Goal: Task Accomplishment & Management: Use online tool/utility

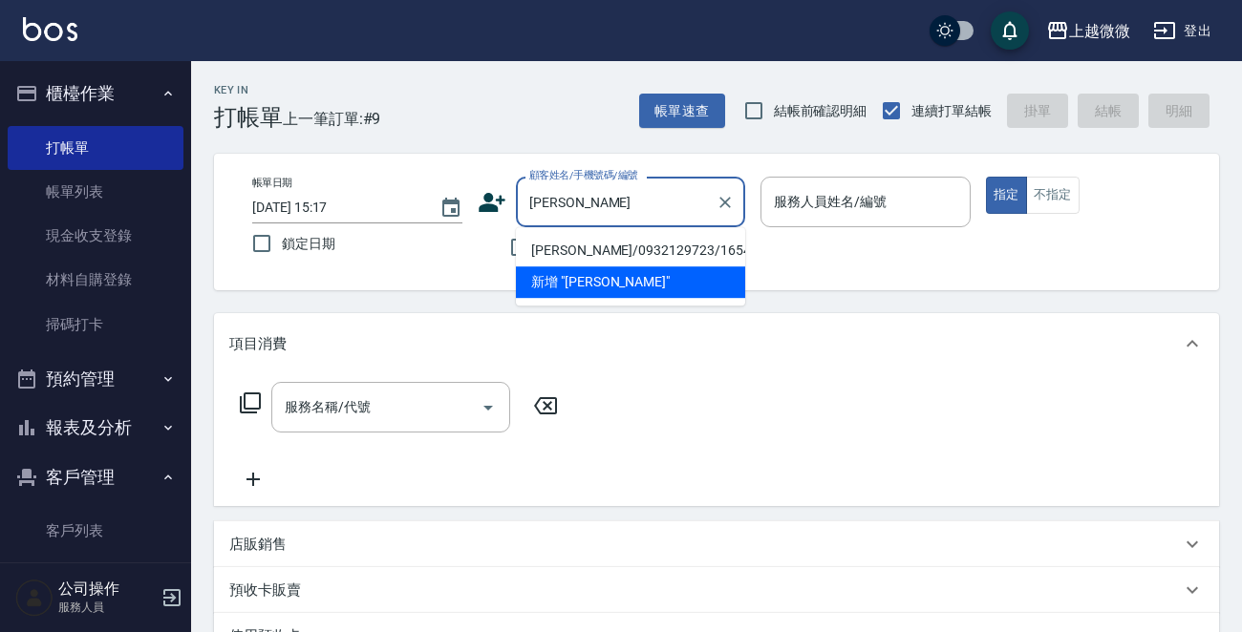
click at [576, 247] on li "[PERSON_NAME]/0932129723/1654" at bounding box center [630, 251] width 229 height 32
type input "[PERSON_NAME]/0932129723/1654"
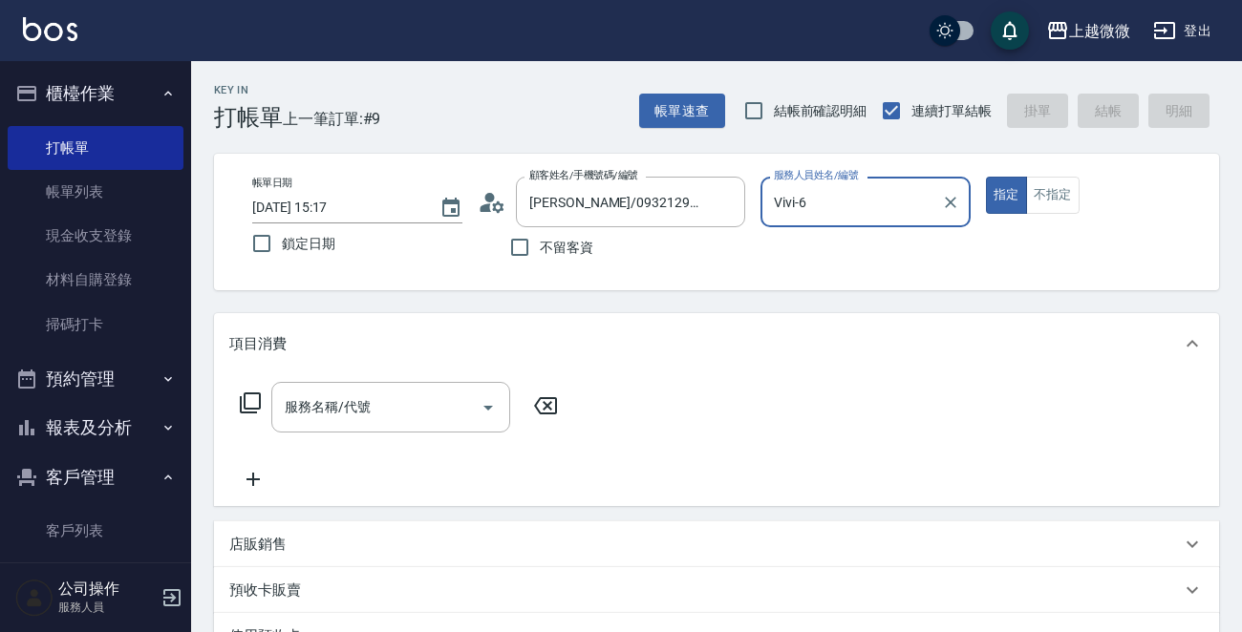
type input "Vivi-6"
click at [484, 405] on icon "Open" at bounding box center [488, 407] width 23 height 23
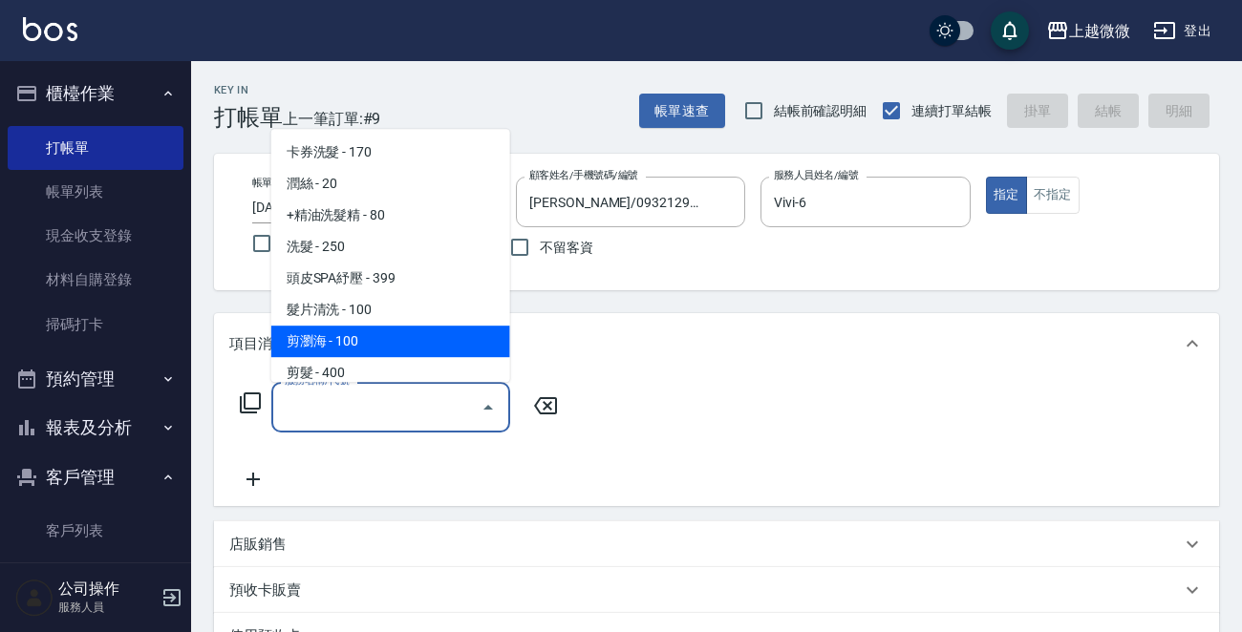
scroll to position [287, 0]
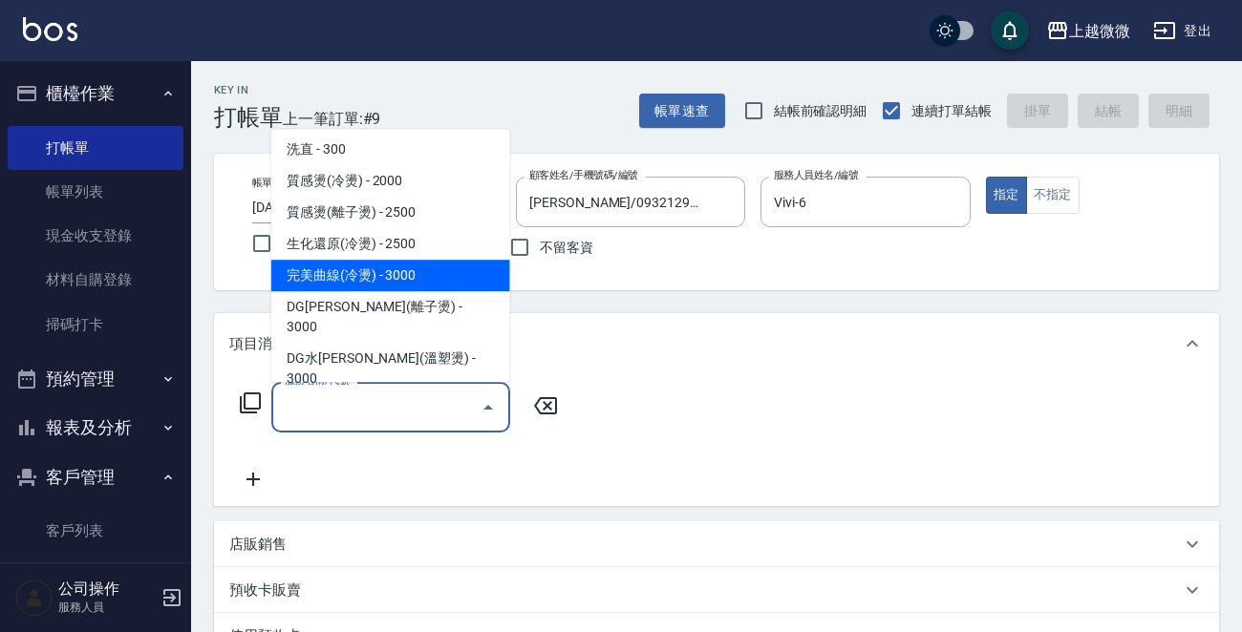
click at [433, 273] on span "完美曲線(冷燙) - 3000" at bounding box center [390, 276] width 239 height 32
type input "完美曲線(冷燙)(C06)"
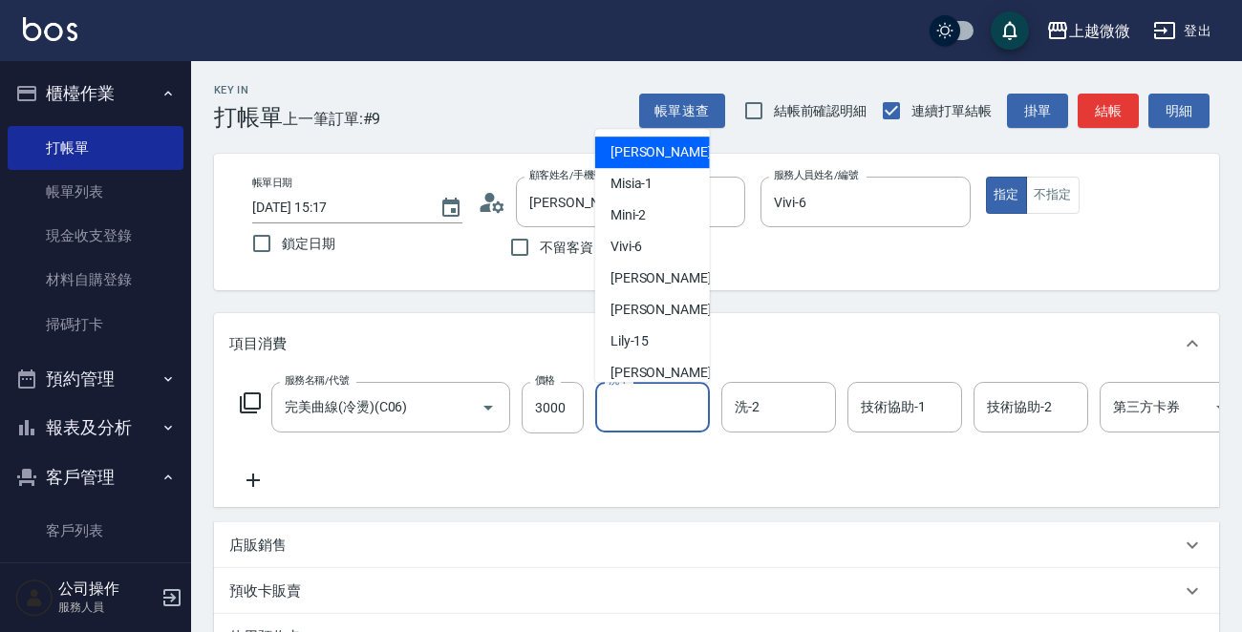
click at [624, 395] on div "洗-1 洗-1" at bounding box center [652, 407] width 115 height 51
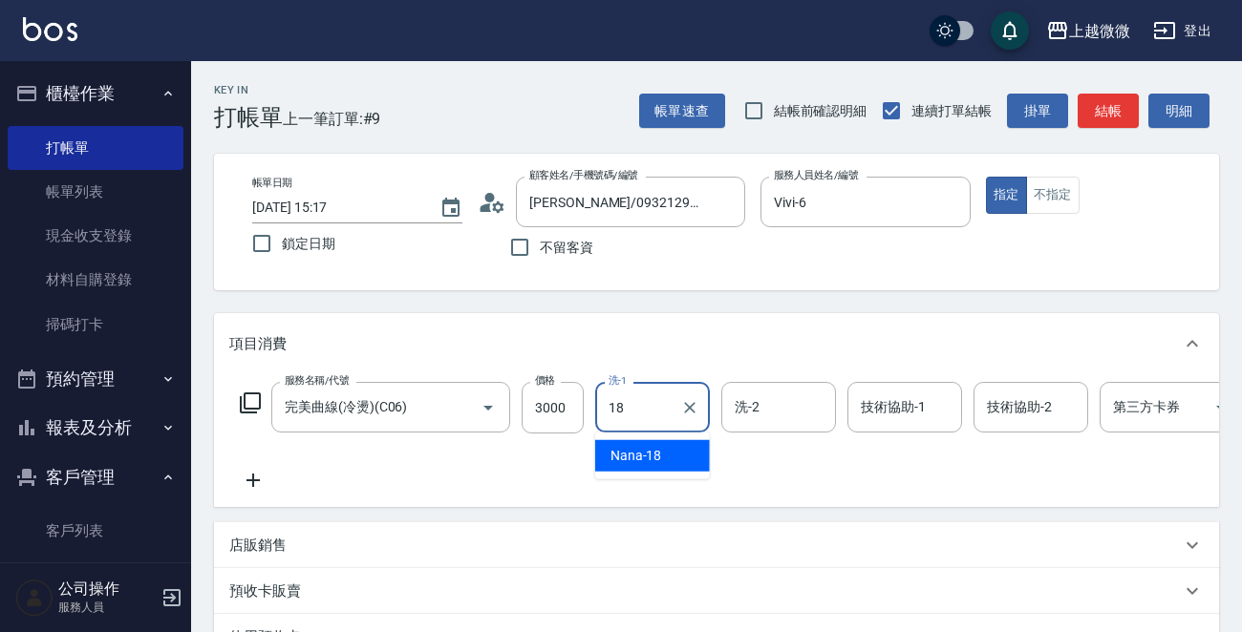
type input "Nana-18"
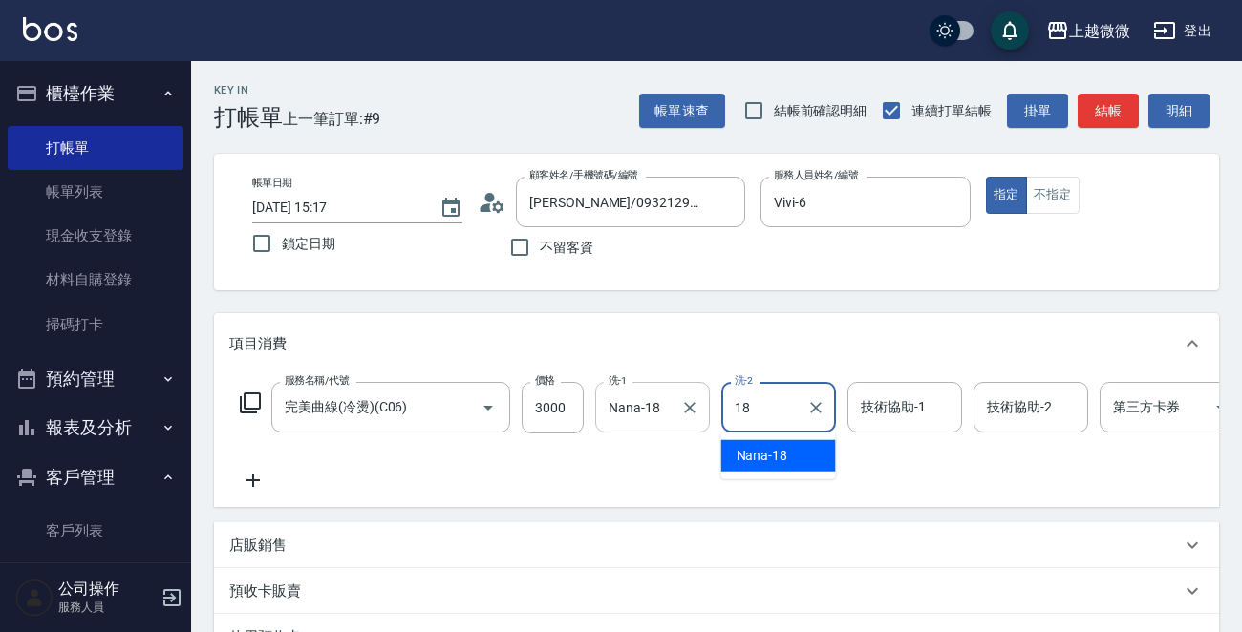
type input "Nana-18"
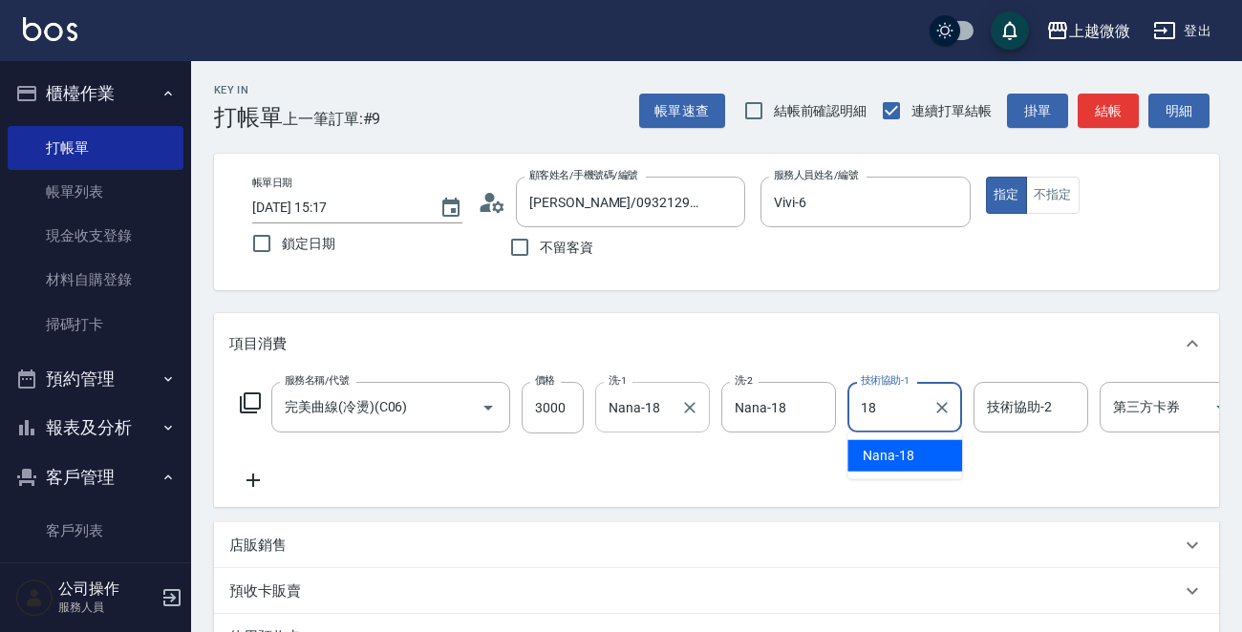
type input "Nana-18"
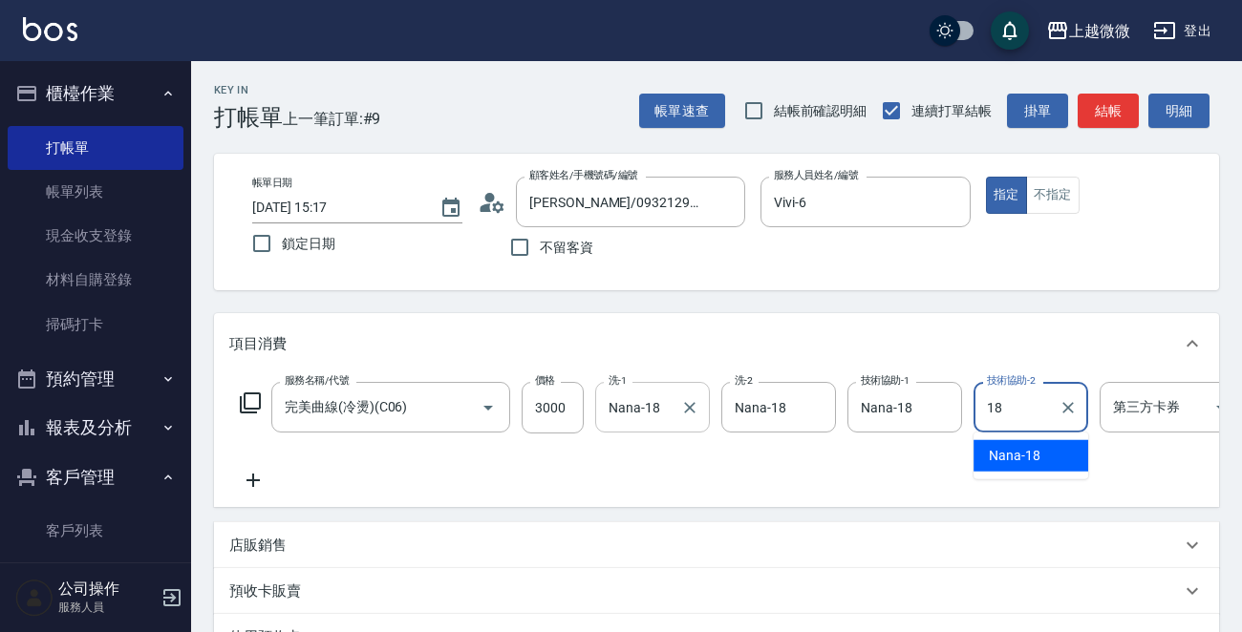
type input "Nana-18"
click at [249, 477] on icon at bounding box center [253, 480] width 48 height 23
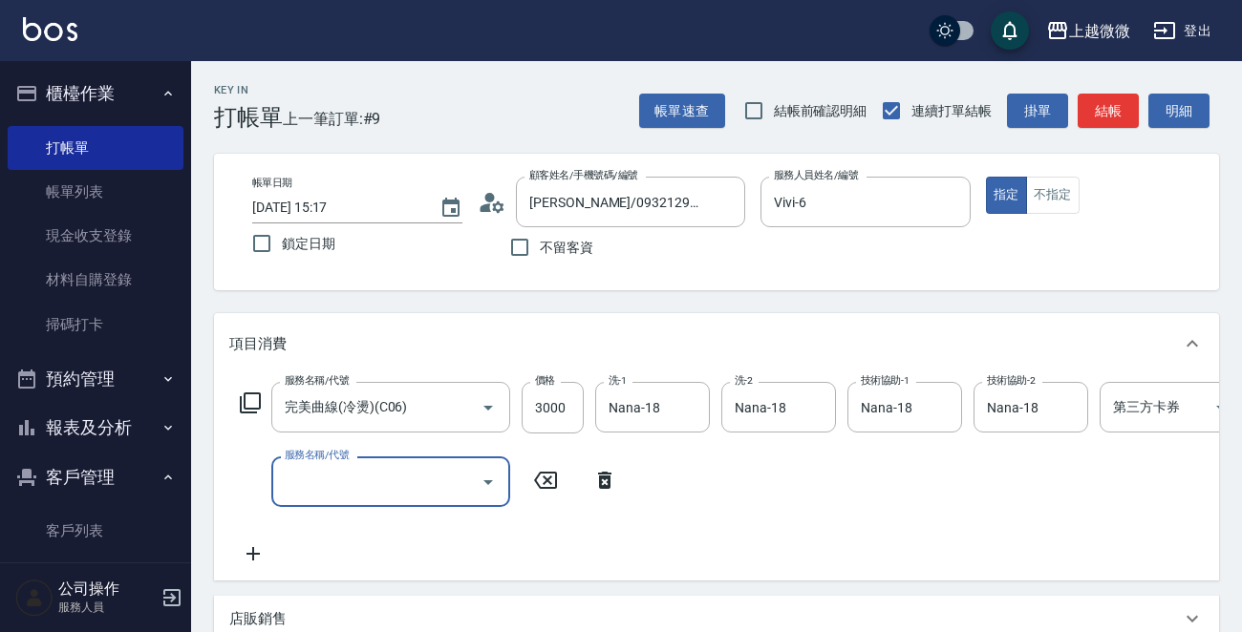
click at [480, 478] on icon "Open" at bounding box center [488, 482] width 23 height 23
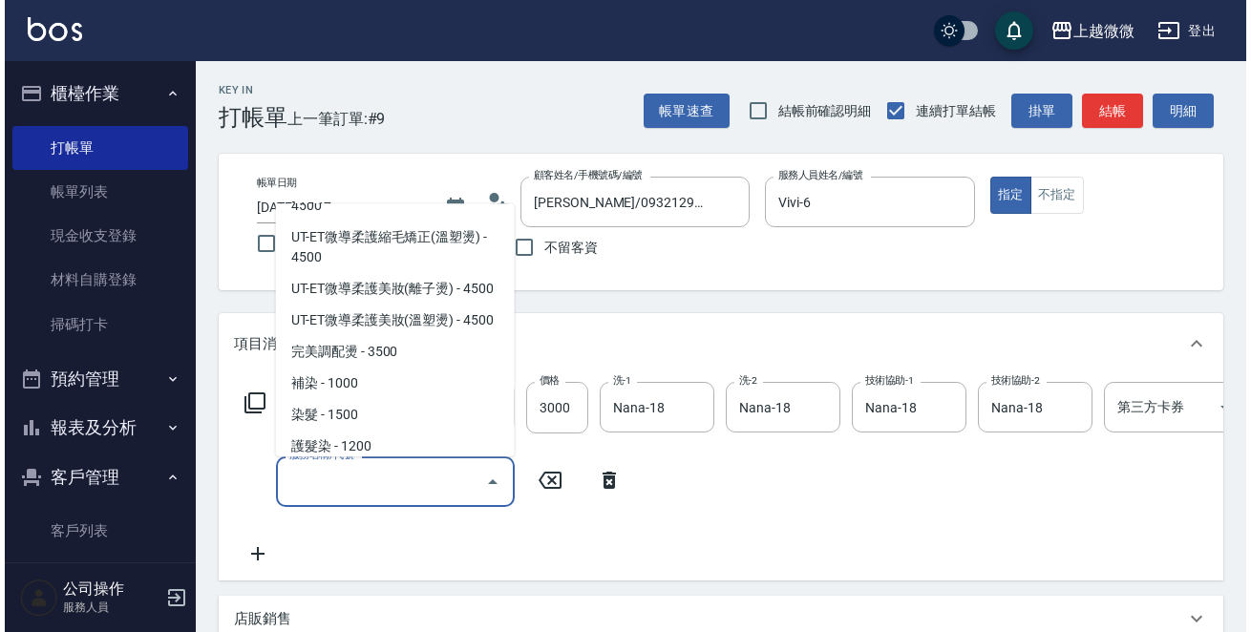
scroll to position [764, 0]
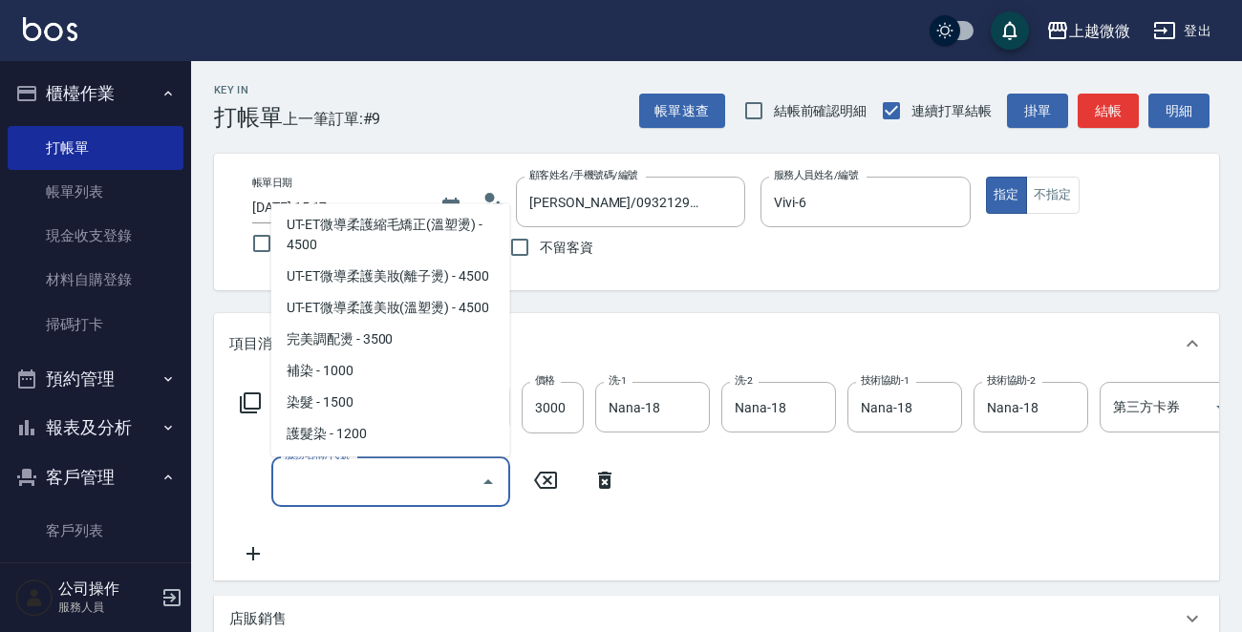
click at [436, 388] on span "染髮 - 1500" at bounding box center [390, 404] width 239 height 32
type input "染髮(D02)"
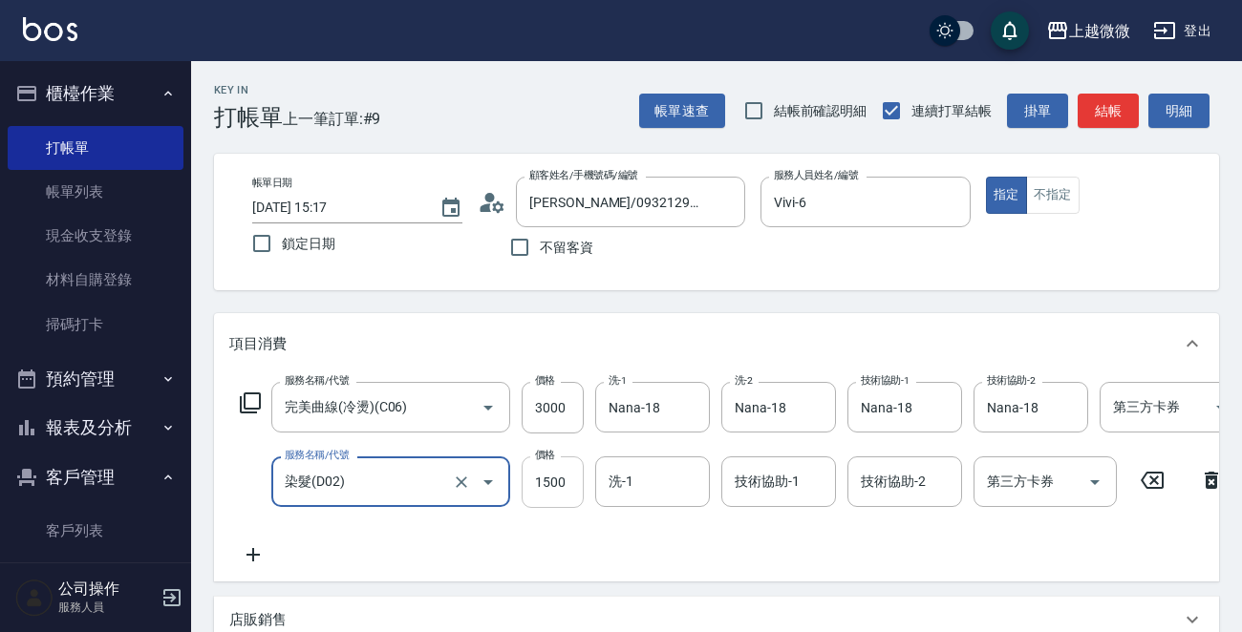
click at [573, 486] on input "1500" at bounding box center [552, 482] width 62 height 52
type input "1600"
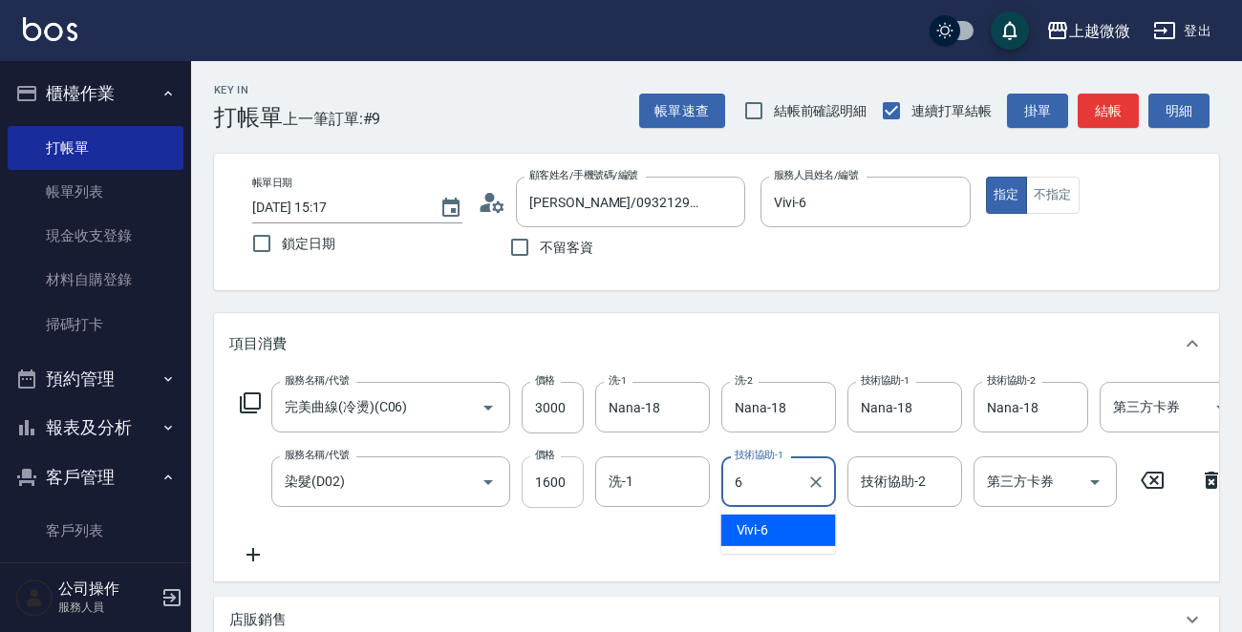
type input "Vivi-6"
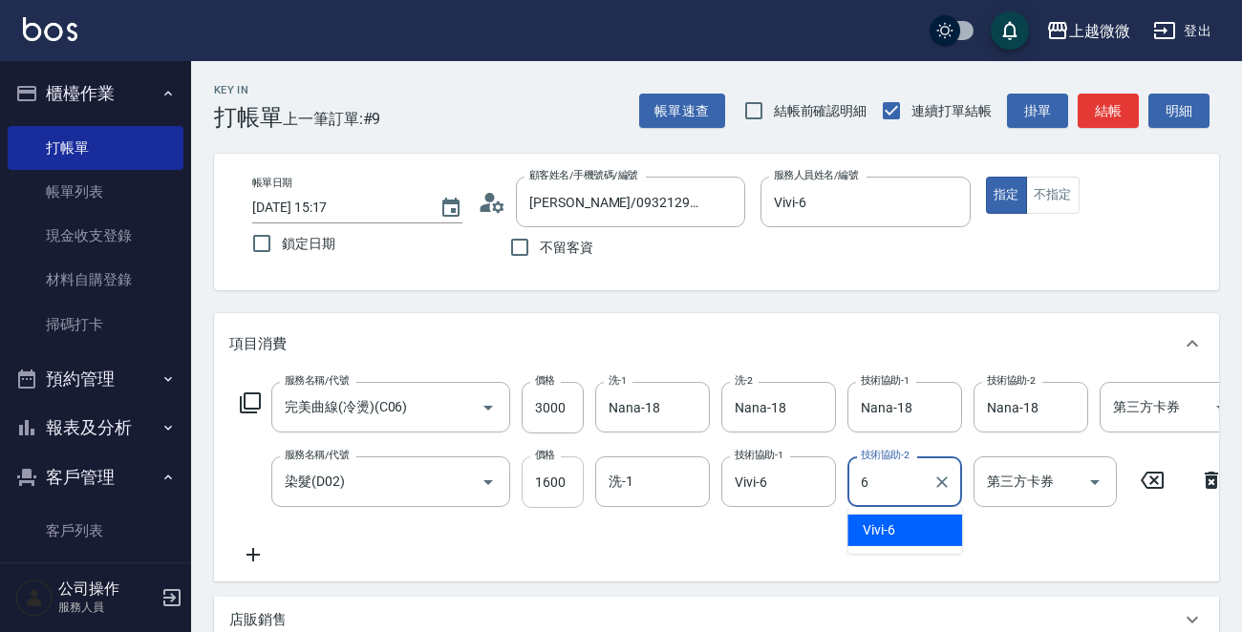
type input "Vivi-6"
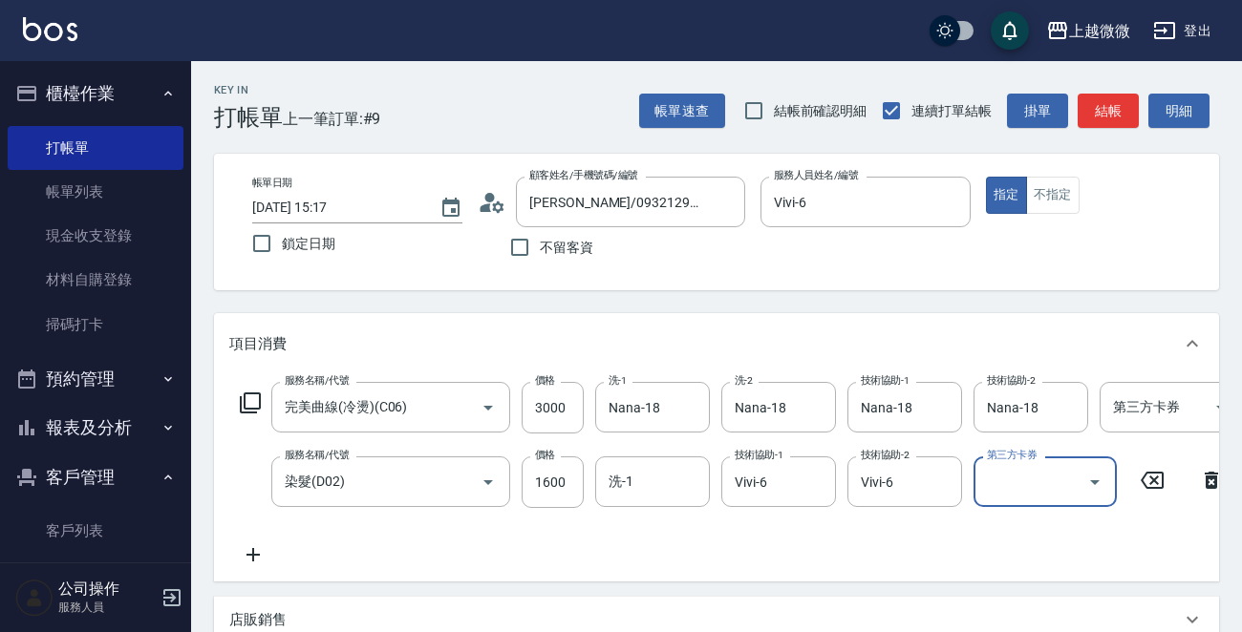
click at [255, 556] on icon at bounding box center [253, 554] width 48 height 23
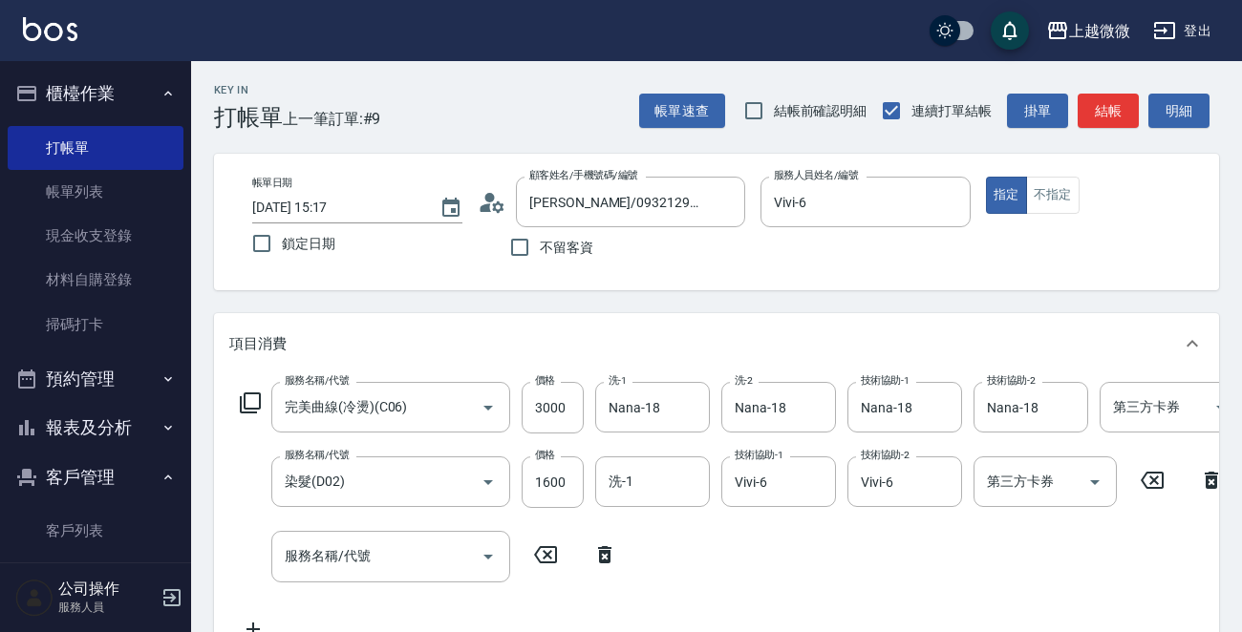
click at [239, 403] on icon at bounding box center [250, 403] width 23 height 23
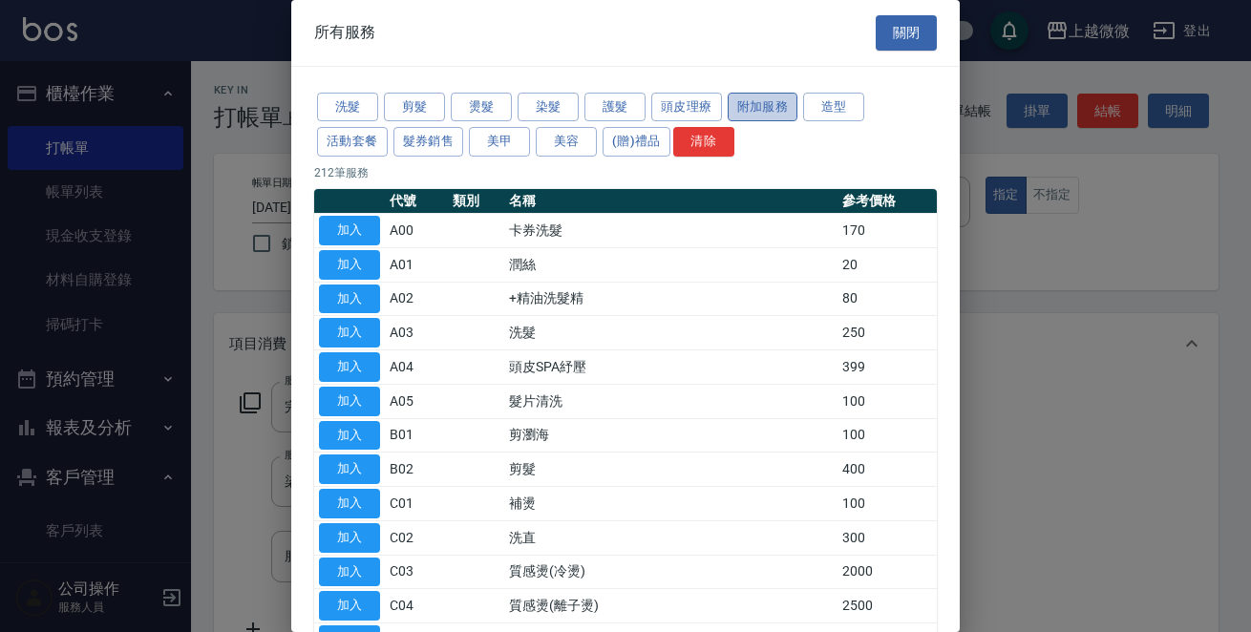
click at [783, 113] on button "附加服務" at bounding box center [763, 108] width 71 height 30
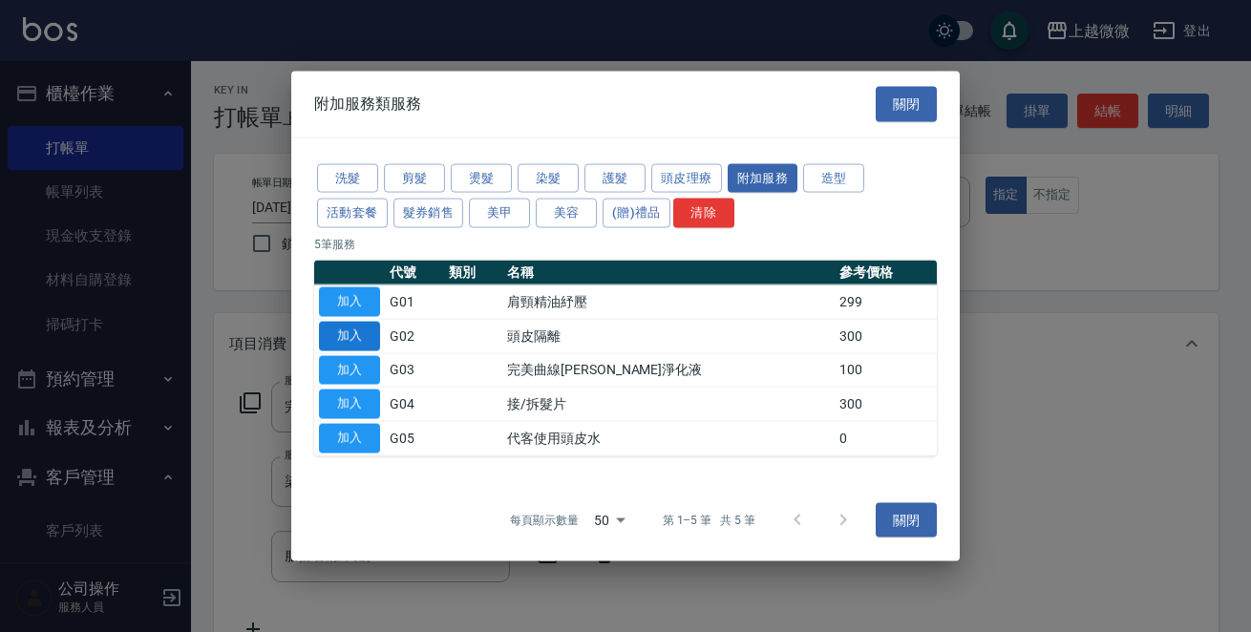
click at [334, 334] on button "加入" at bounding box center [349, 336] width 61 height 30
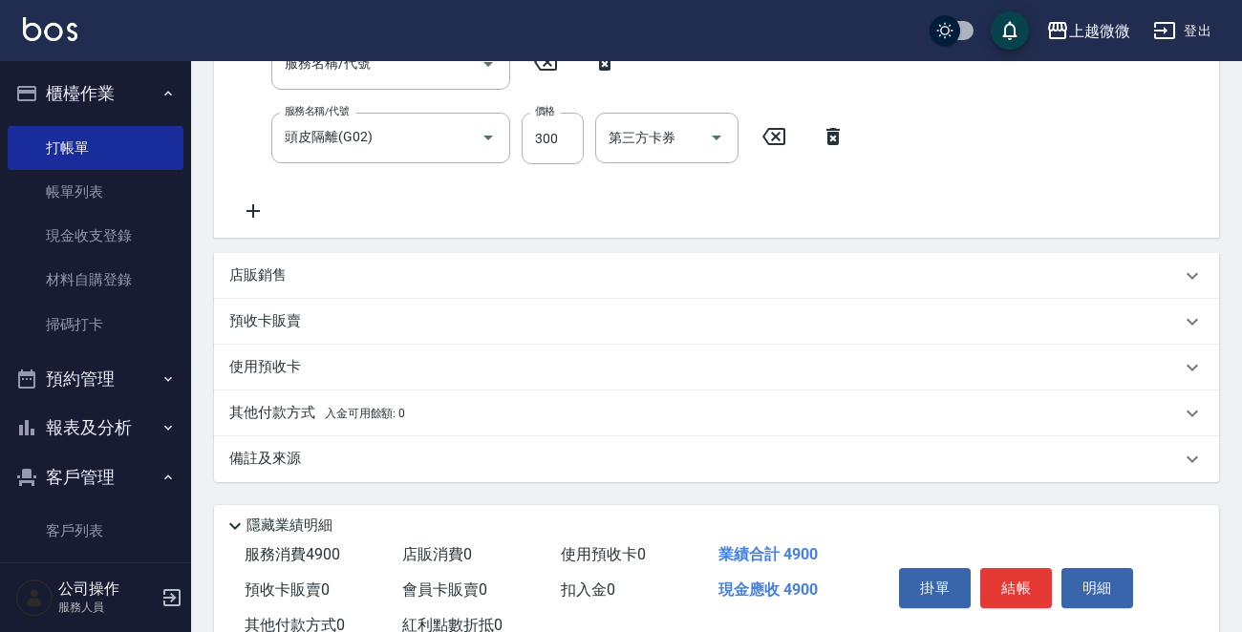
scroll to position [569, 0]
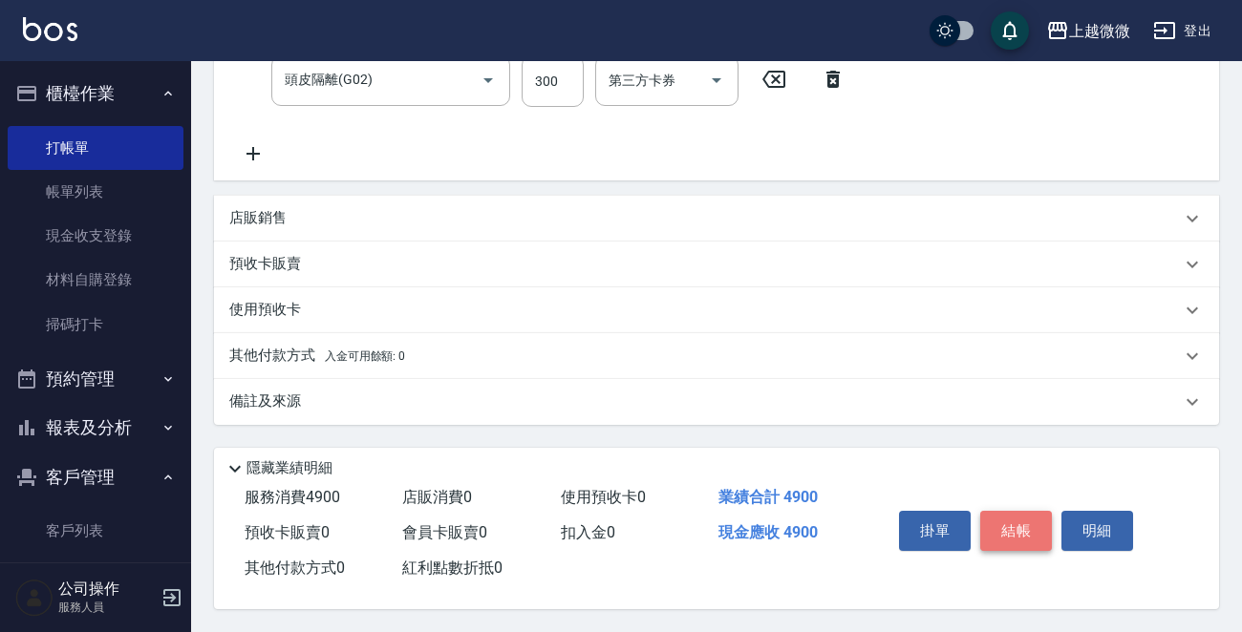
click at [1017, 522] on button "結帳" at bounding box center [1016, 531] width 72 height 40
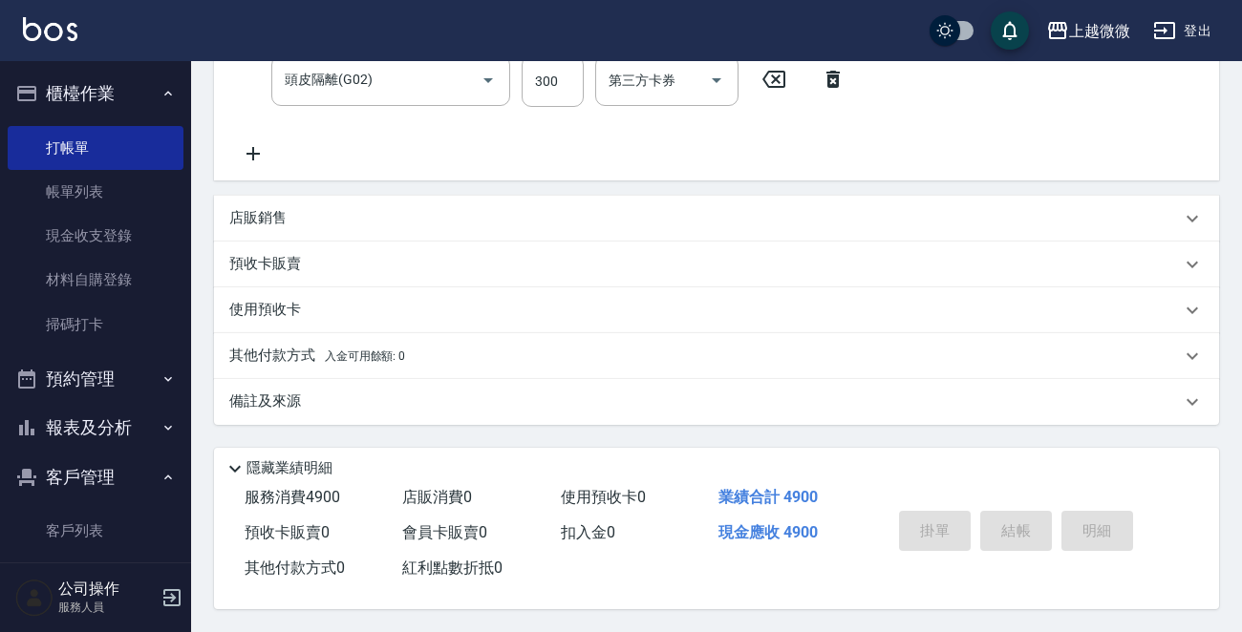
type input "[DATE] 16:31"
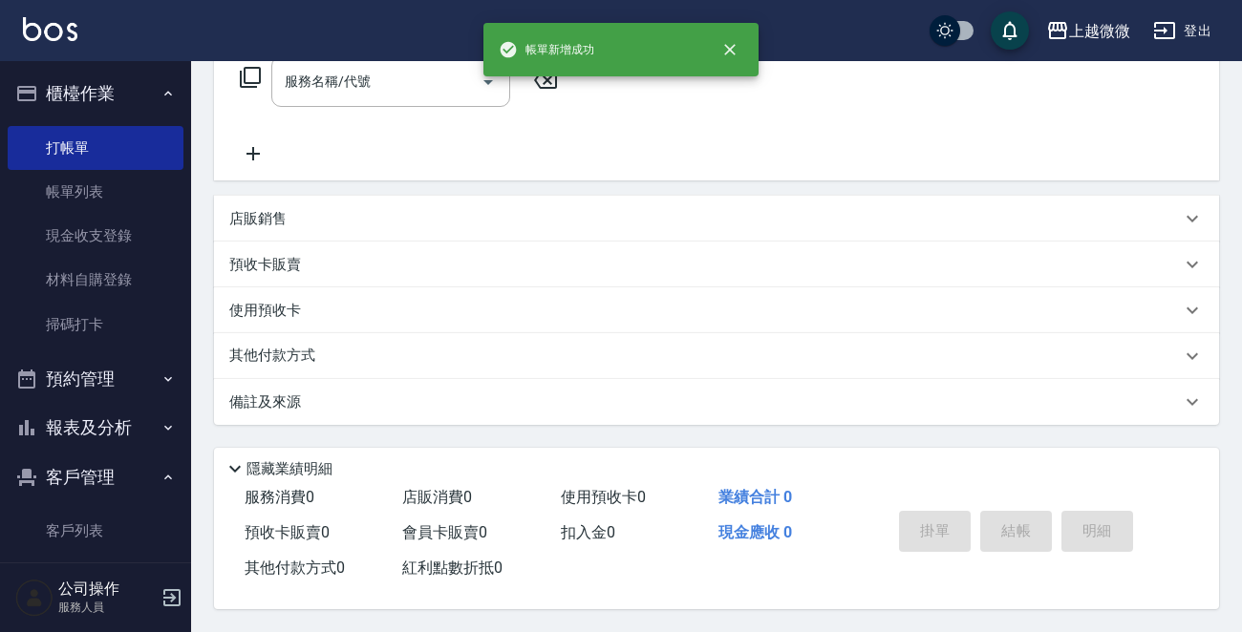
scroll to position [0, 0]
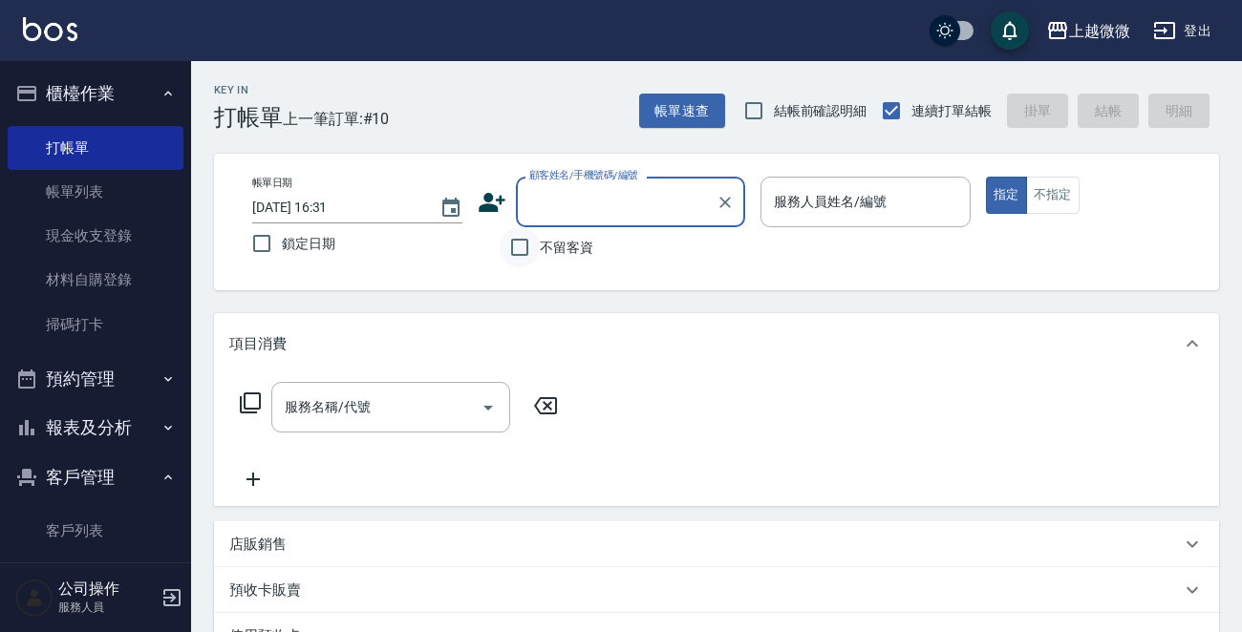
click at [522, 241] on input "不留客資" at bounding box center [519, 247] width 40 height 40
checkbox input "true"
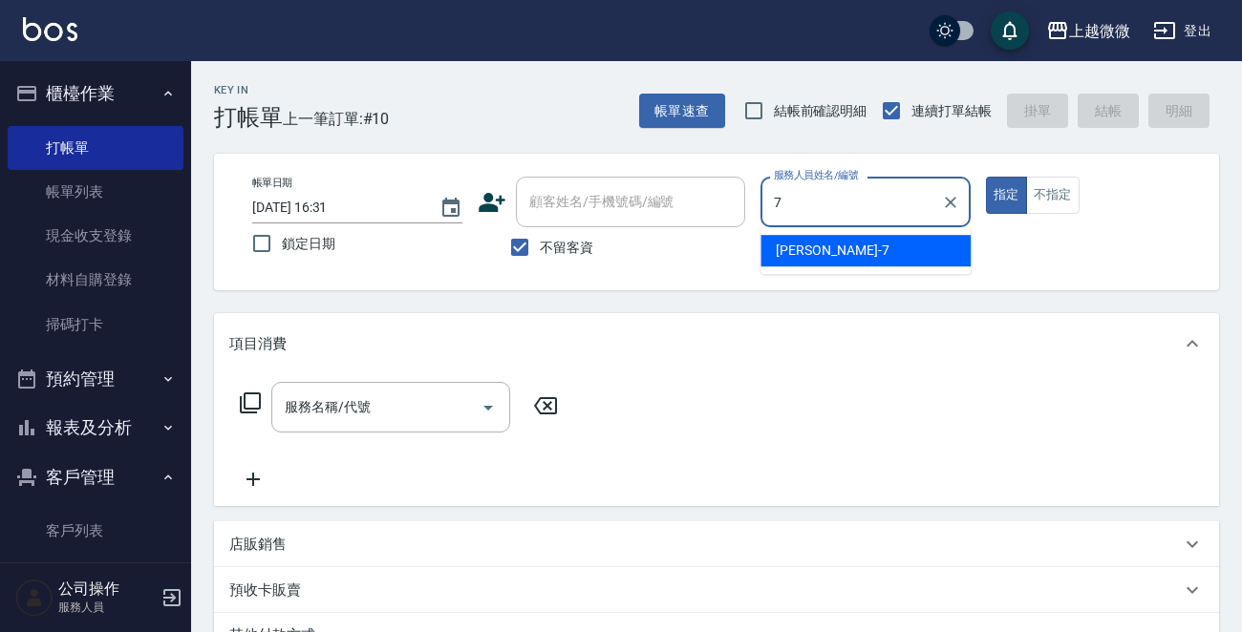
type input "[PERSON_NAME]-7"
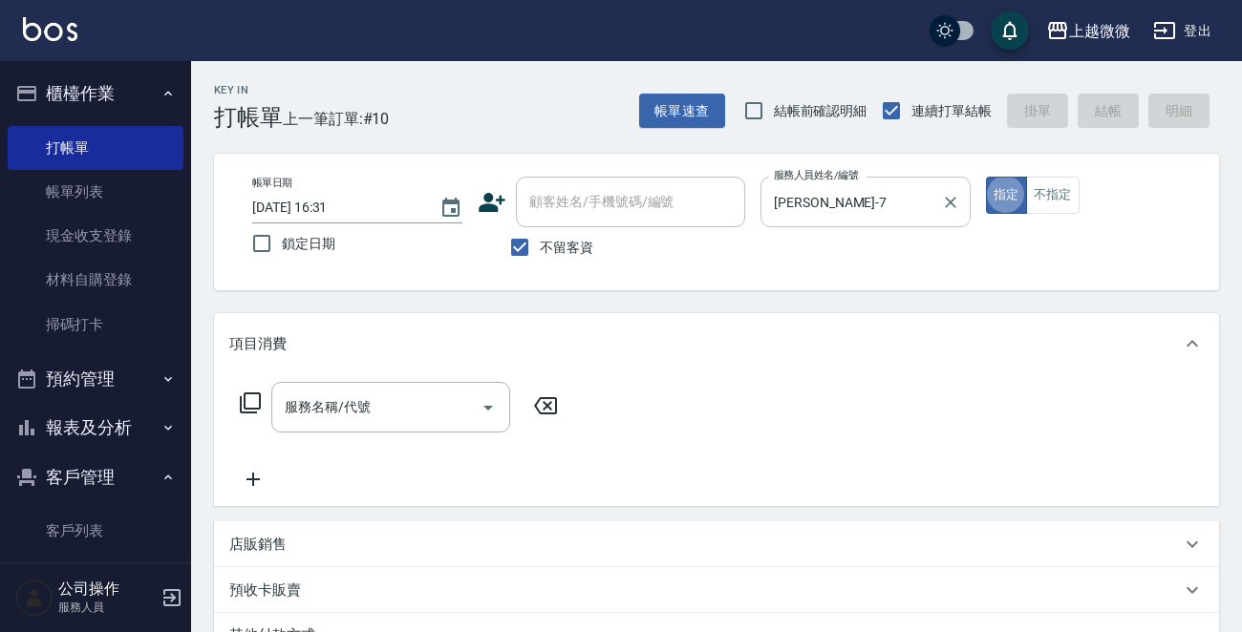
type button "true"
click at [481, 401] on icon "Open" at bounding box center [488, 407] width 23 height 23
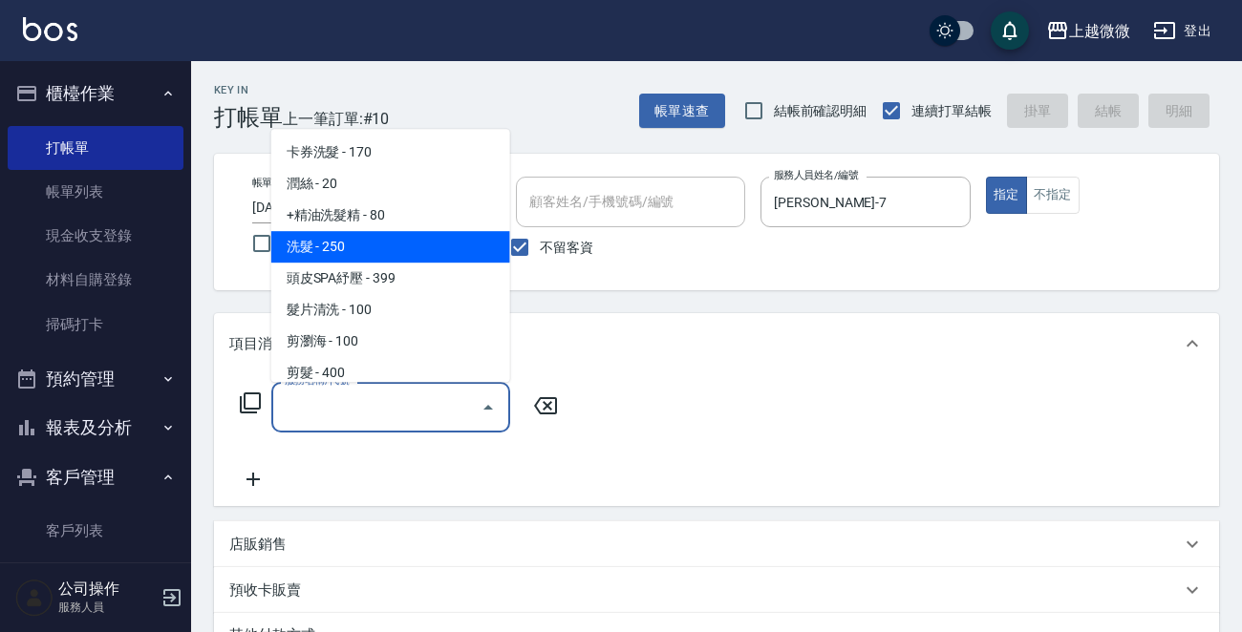
click at [395, 242] on span "洗髮 - 250" at bounding box center [390, 247] width 239 height 32
type input "洗髮(A03)"
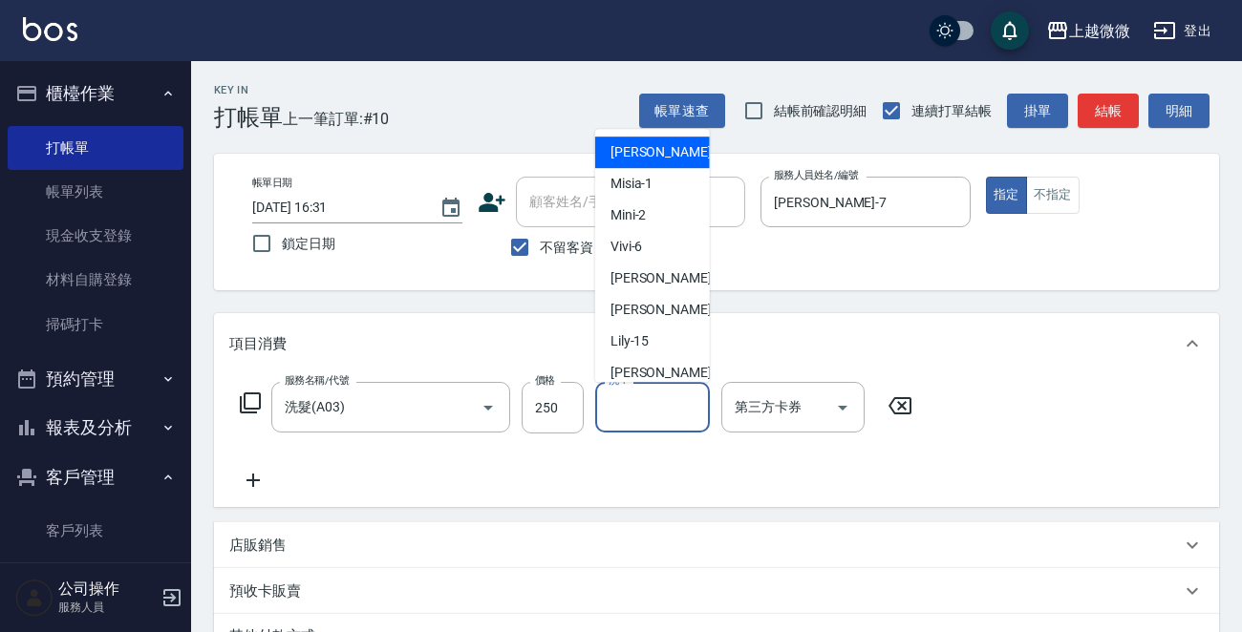
click at [648, 412] on input "洗-1" at bounding box center [652, 407] width 97 height 33
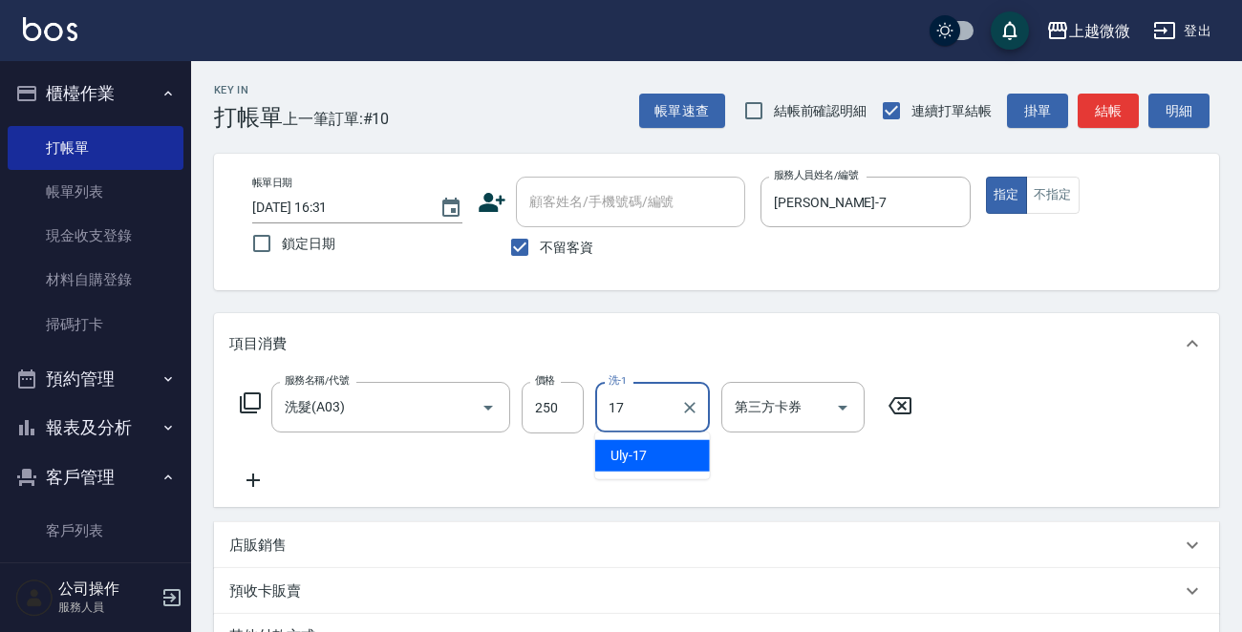
type input "Uly-17"
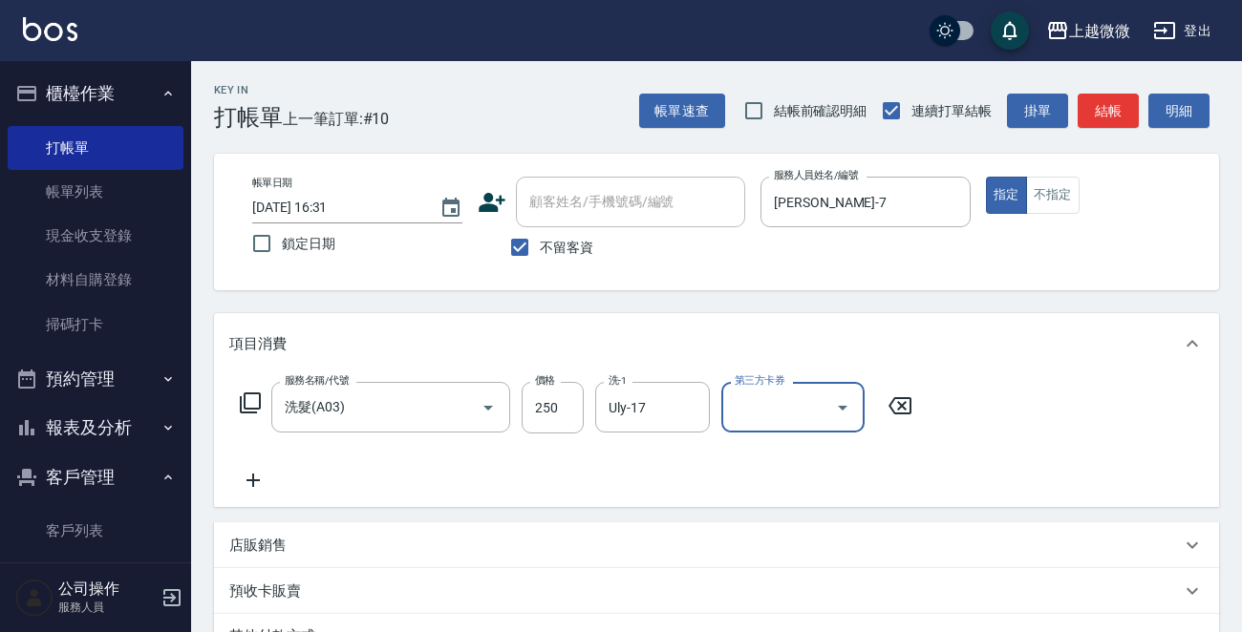
click at [244, 478] on icon at bounding box center [253, 480] width 48 height 23
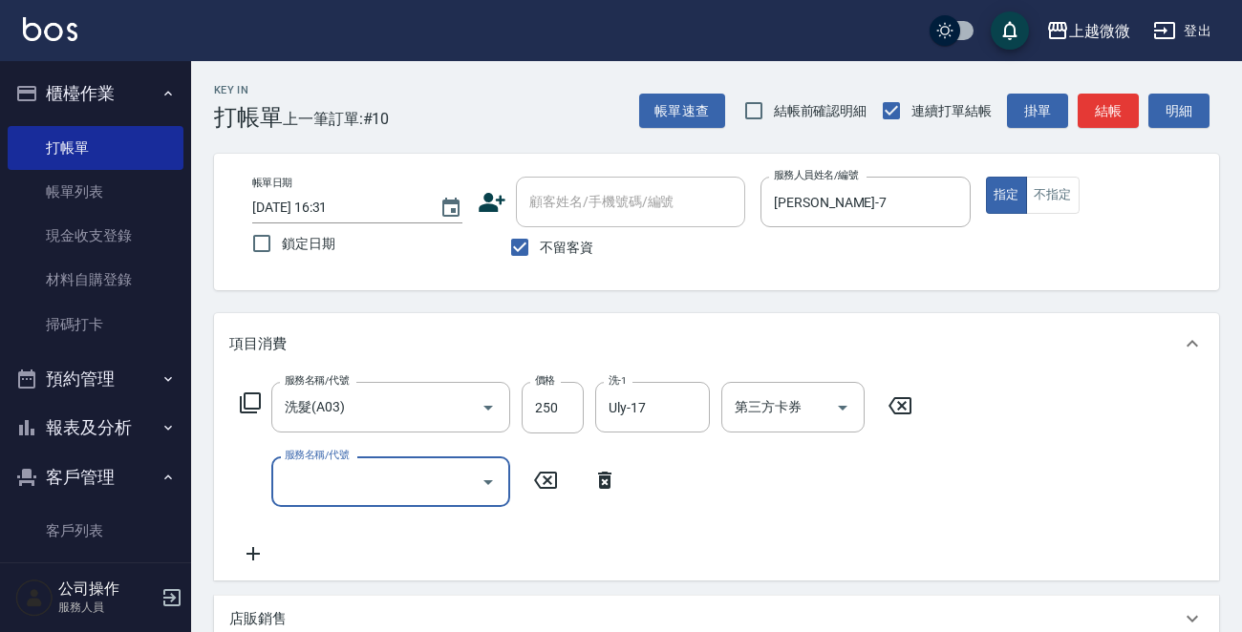
click at [492, 488] on icon "Open" at bounding box center [488, 482] width 23 height 23
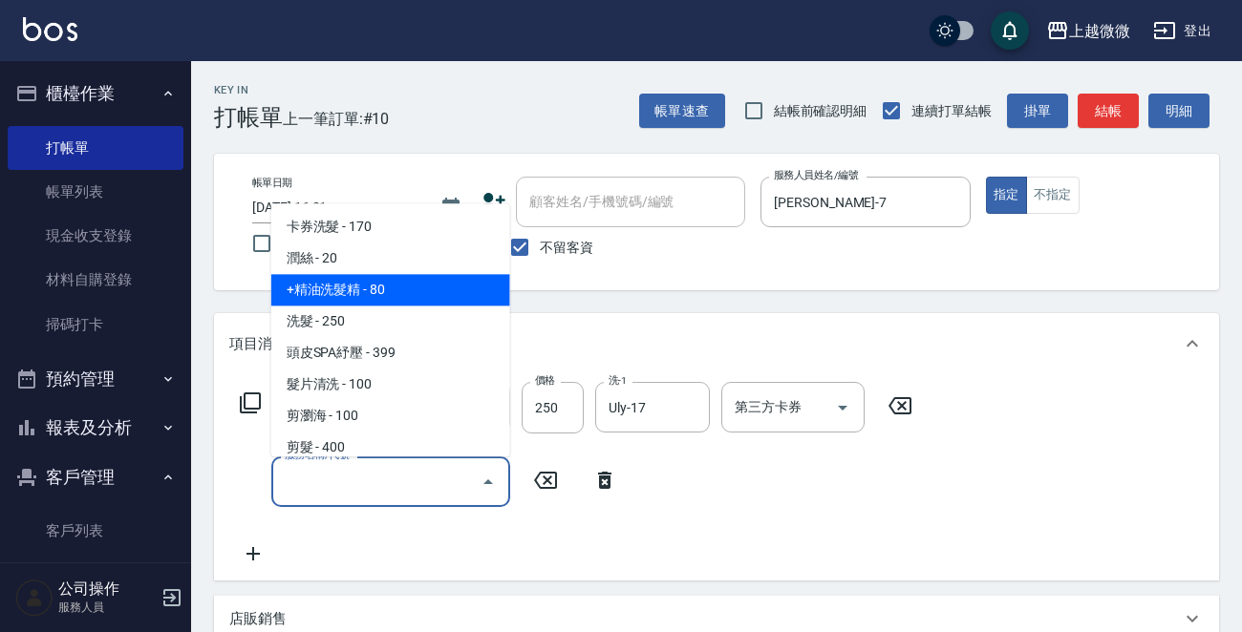
click at [435, 289] on span "+精油洗髮精 - 80" at bounding box center [390, 291] width 239 height 32
type input "+精油洗髮精(A02)"
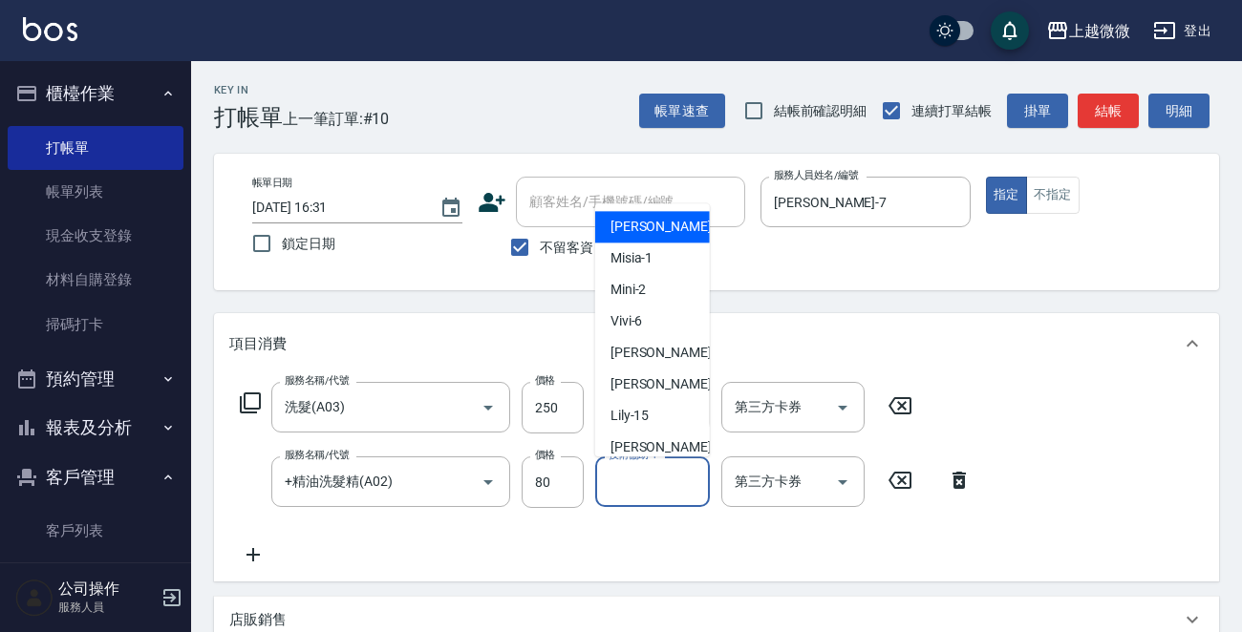
click at [653, 486] on input "技術協助-1" at bounding box center [652, 481] width 97 height 33
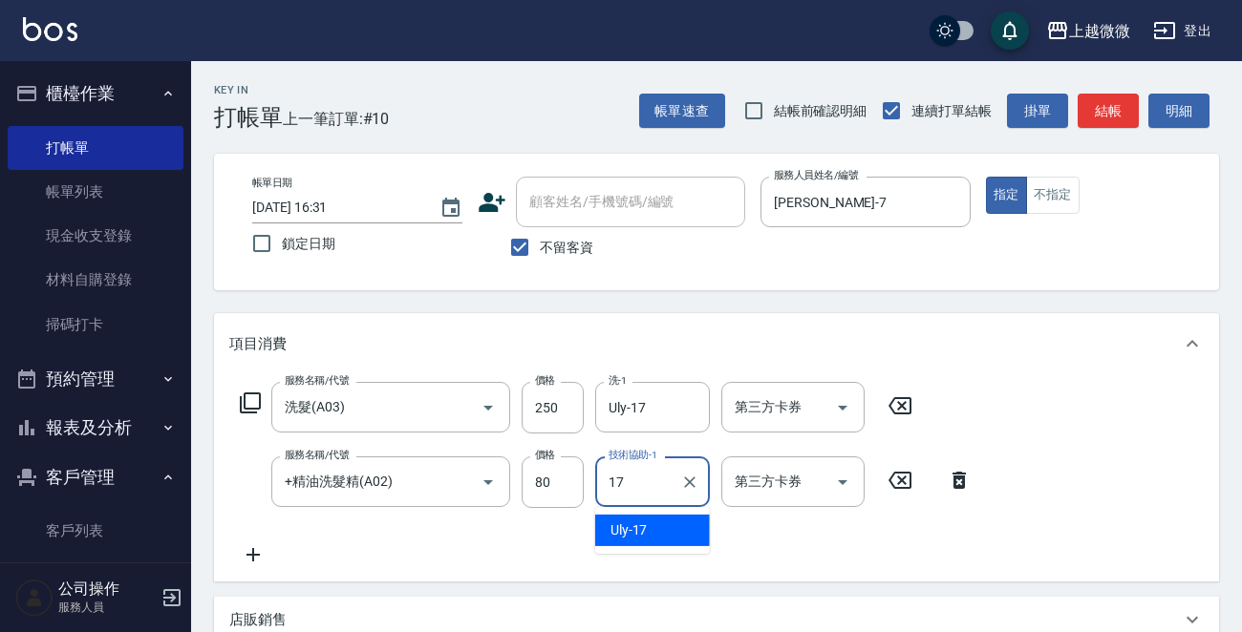
type input "Uly-17"
click at [251, 551] on icon at bounding box center [253, 554] width 48 height 23
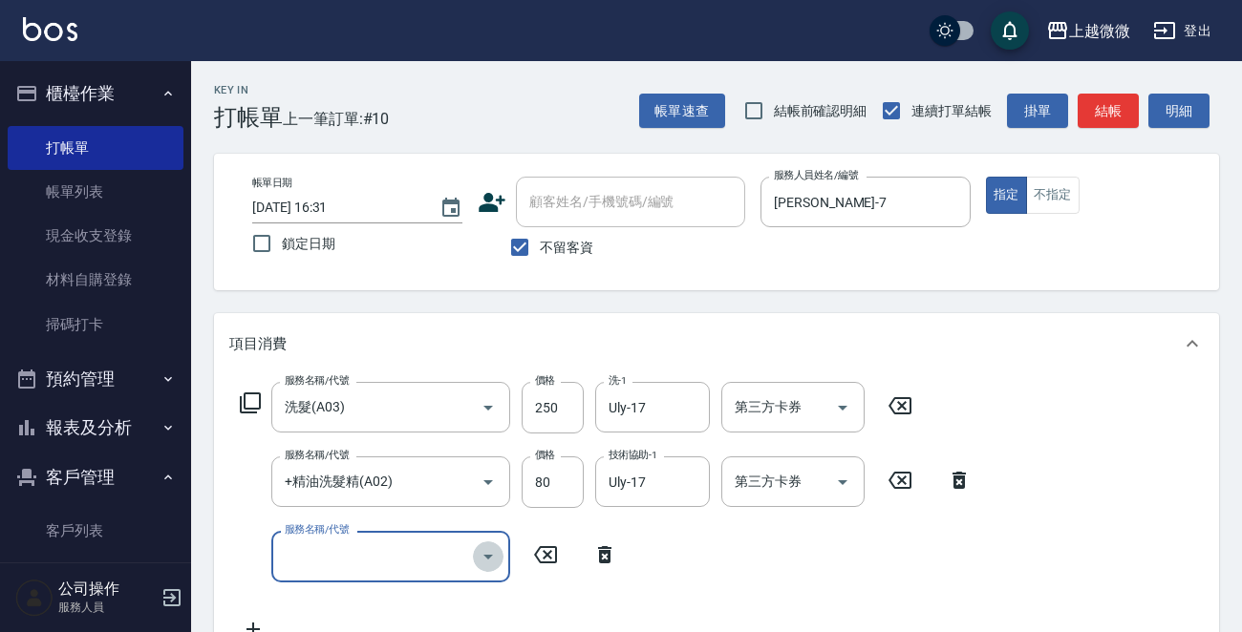
click at [488, 553] on icon "Open" at bounding box center [488, 556] width 23 height 23
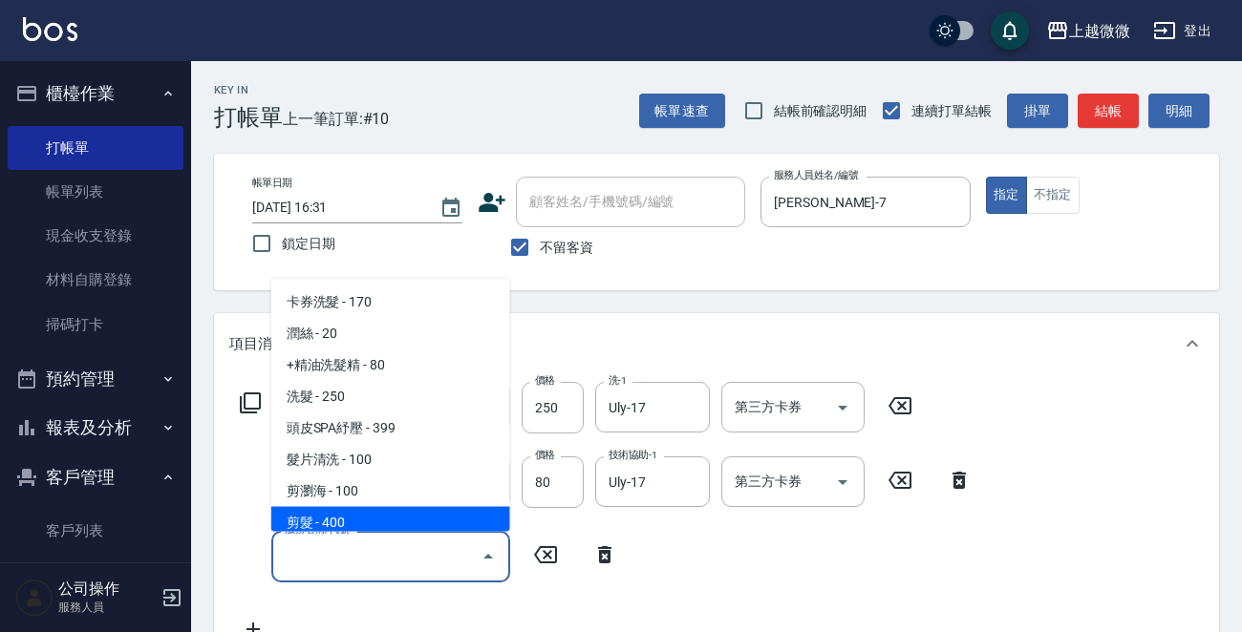
click at [448, 523] on span "剪髮 - 400" at bounding box center [390, 523] width 239 height 32
type input "剪髮(B02)"
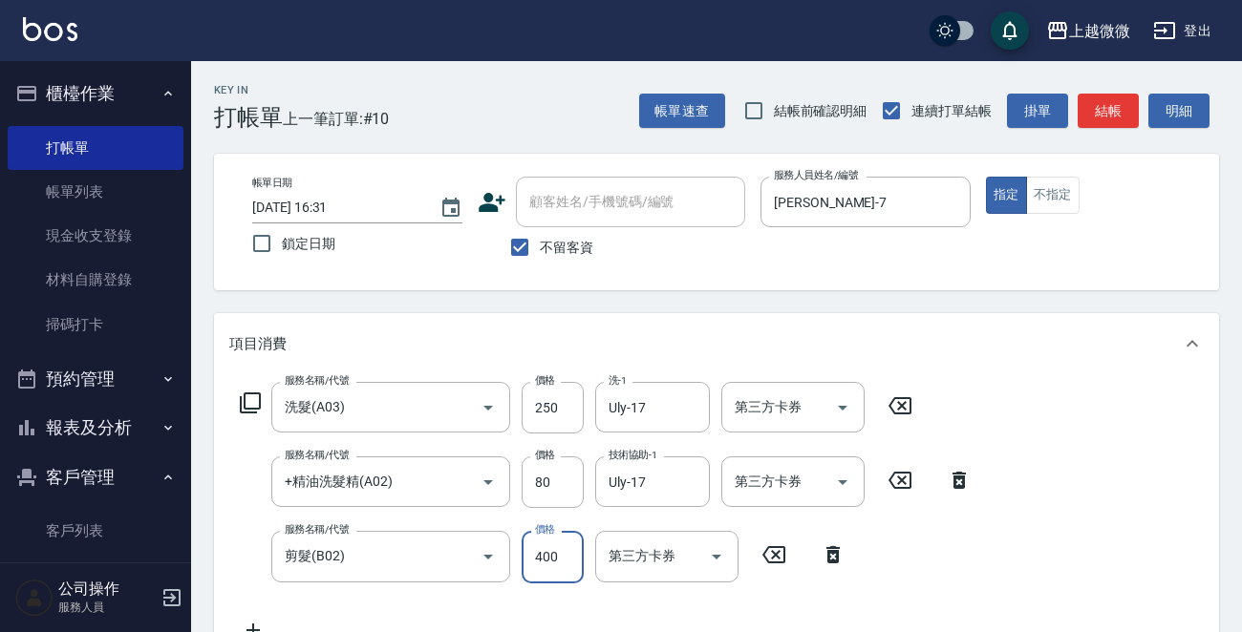
click at [541, 565] on input "400" at bounding box center [552, 557] width 62 height 52
type input "300"
click at [1103, 535] on div "服務名稱/代號 洗髮(A03) 服務名稱/代號 價格 250 價格 洗-1 Uly-17 洗-1 第三方卡券 第三方卡券 服務名稱/代號 +精油洗髮精(A02…" at bounding box center [716, 515] width 1005 height 282
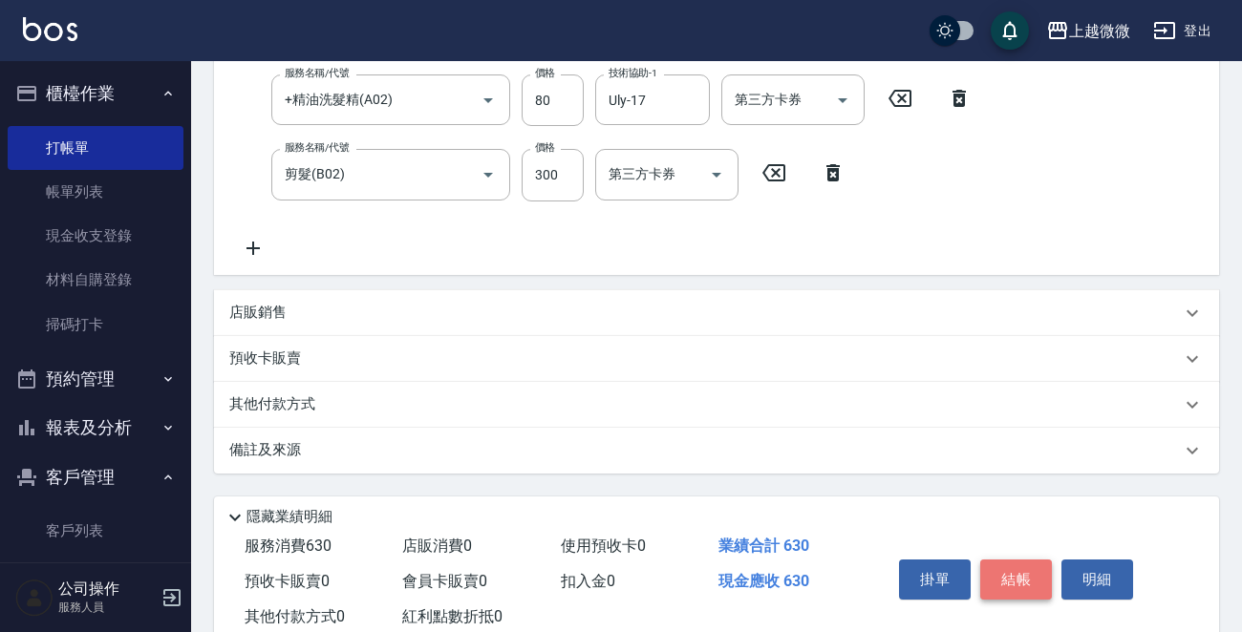
click at [1022, 585] on button "結帳" at bounding box center [1016, 580] width 72 height 40
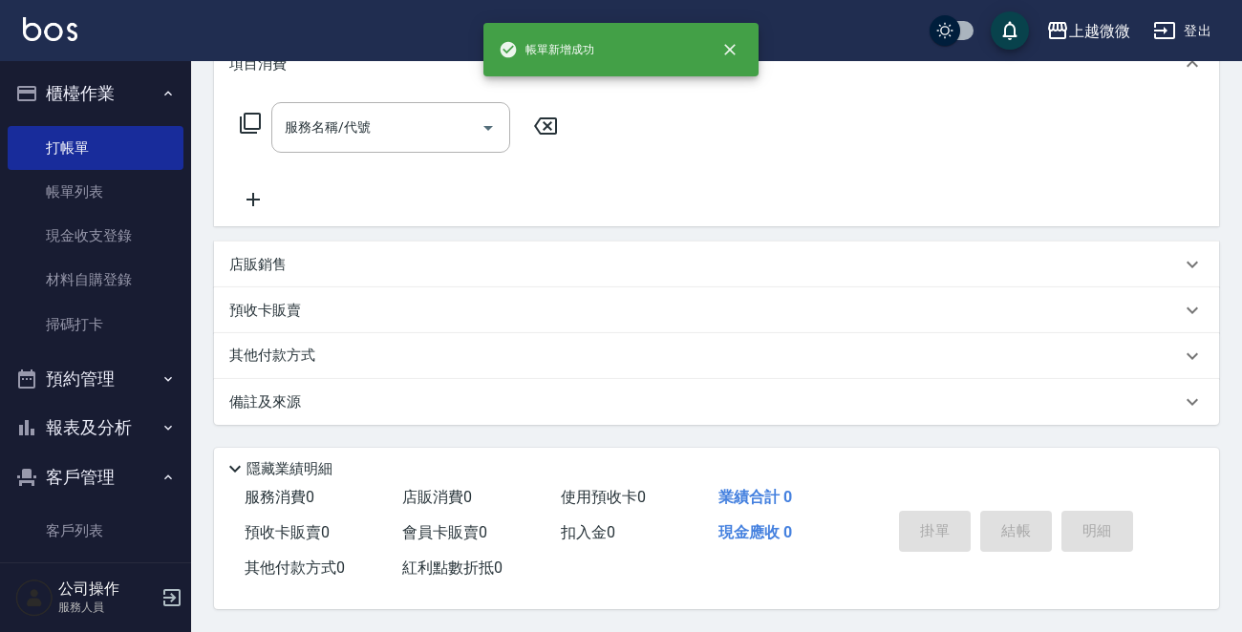
scroll to position [0, 0]
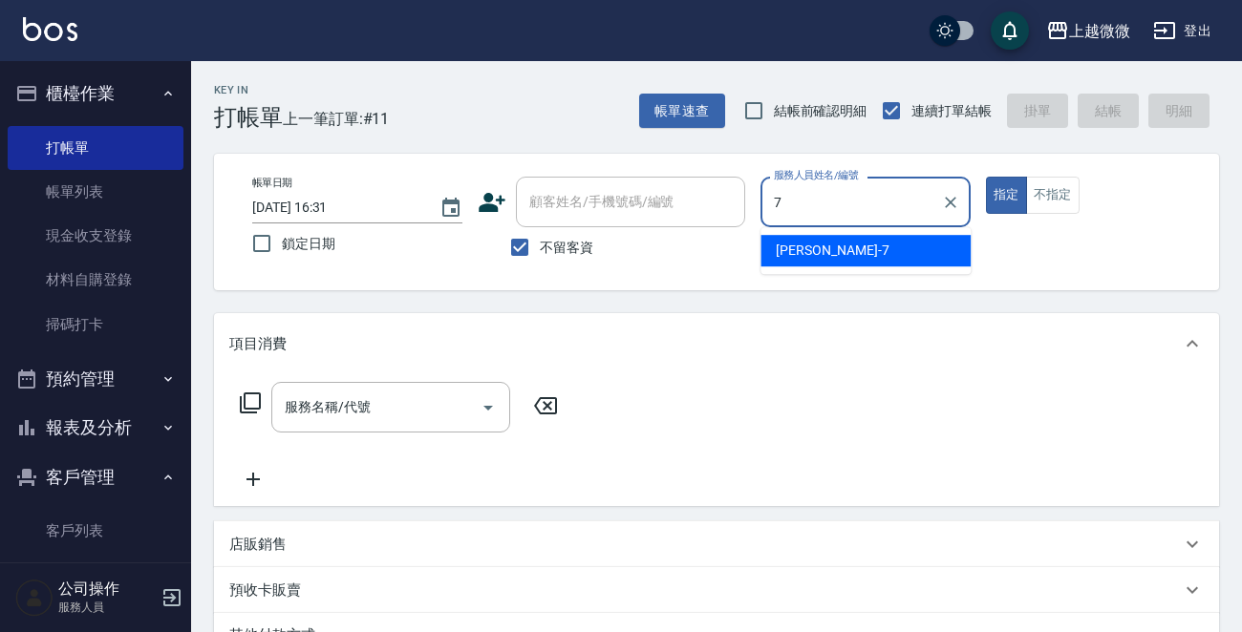
type input "[PERSON_NAME]-7"
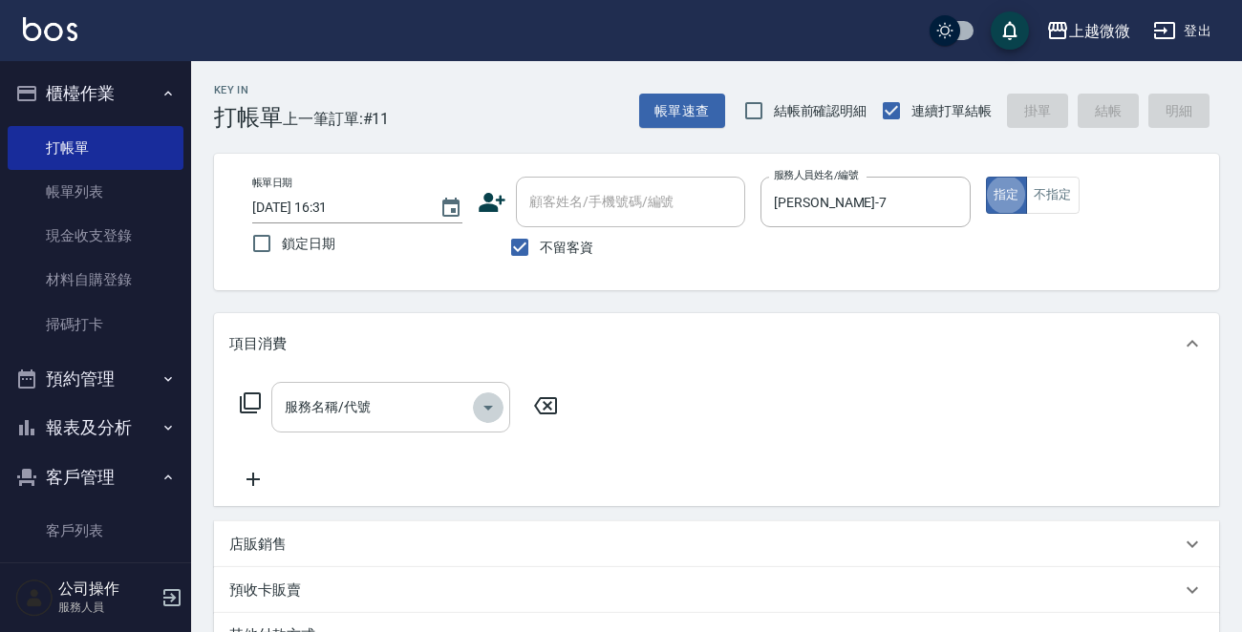
click at [493, 400] on icon "Open" at bounding box center [488, 407] width 23 height 23
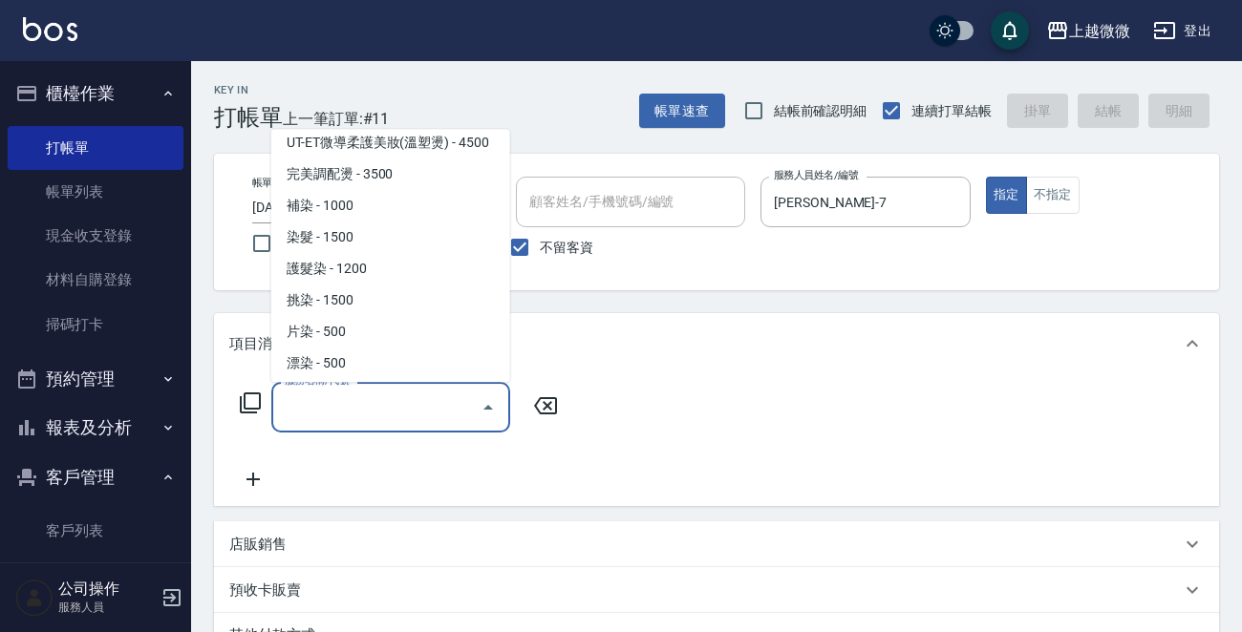
scroll to position [860, 0]
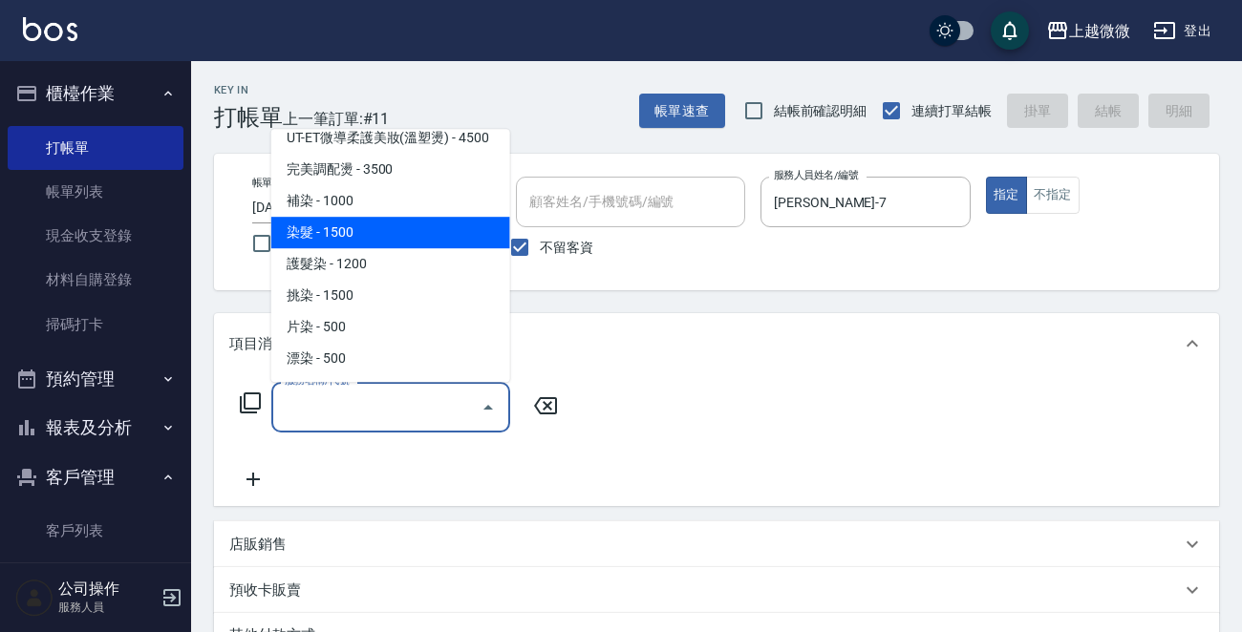
click at [375, 217] on span "染髮 - 1500" at bounding box center [390, 233] width 239 height 32
type input "染髮(D02)"
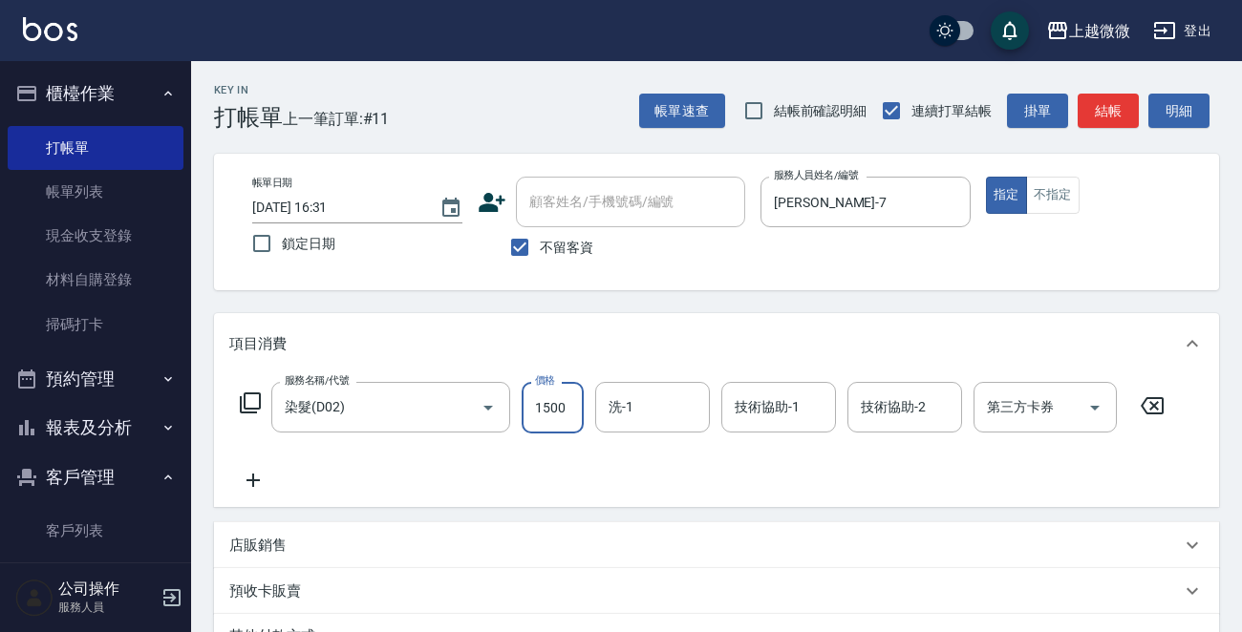
click at [536, 404] on input "1500" at bounding box center [552, 408] width 62 height 52
type input "1600"
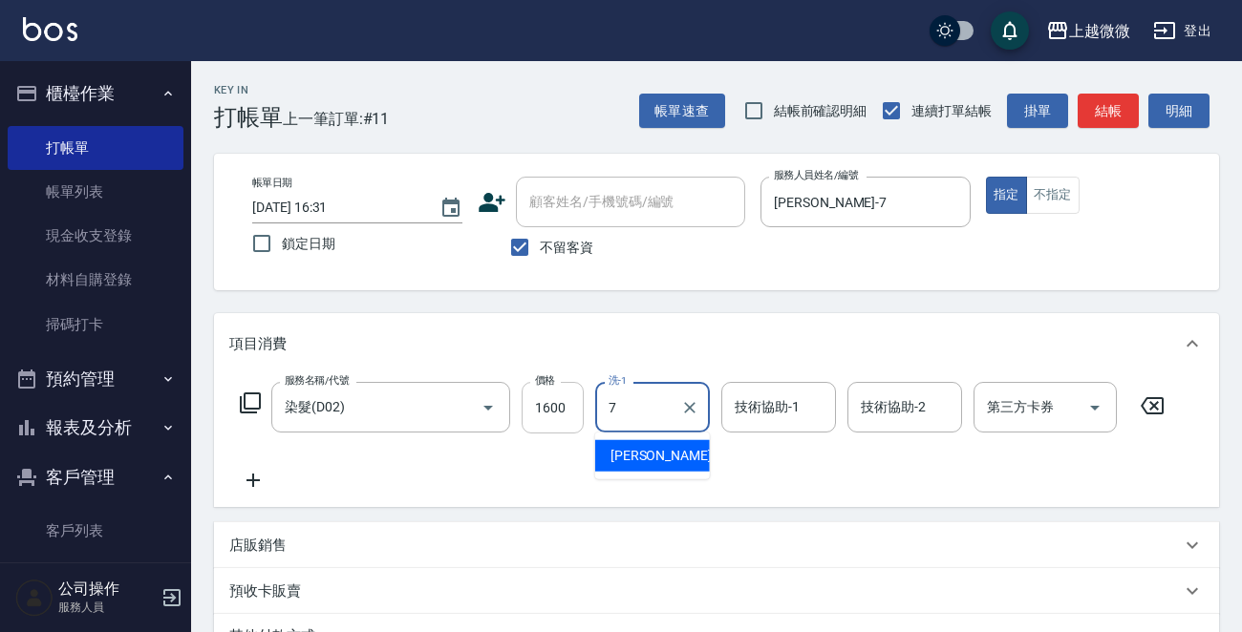
type input "[PERSON_NAME]-7"
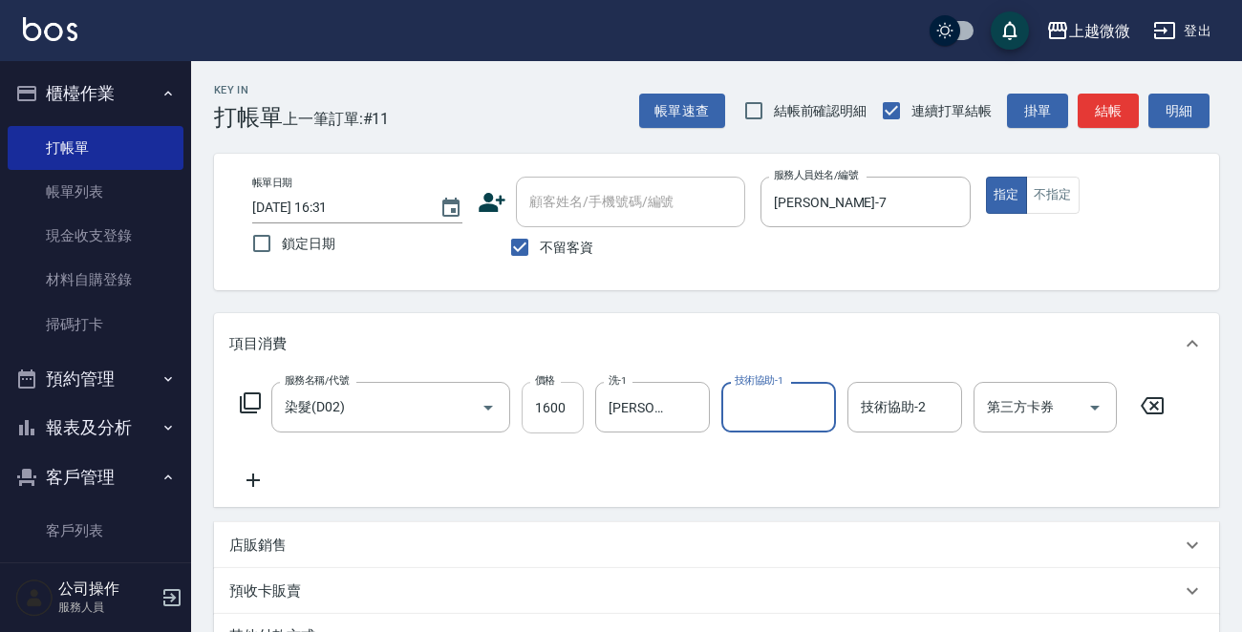
type input "8"
type input "[PERSON_NAME]-7"
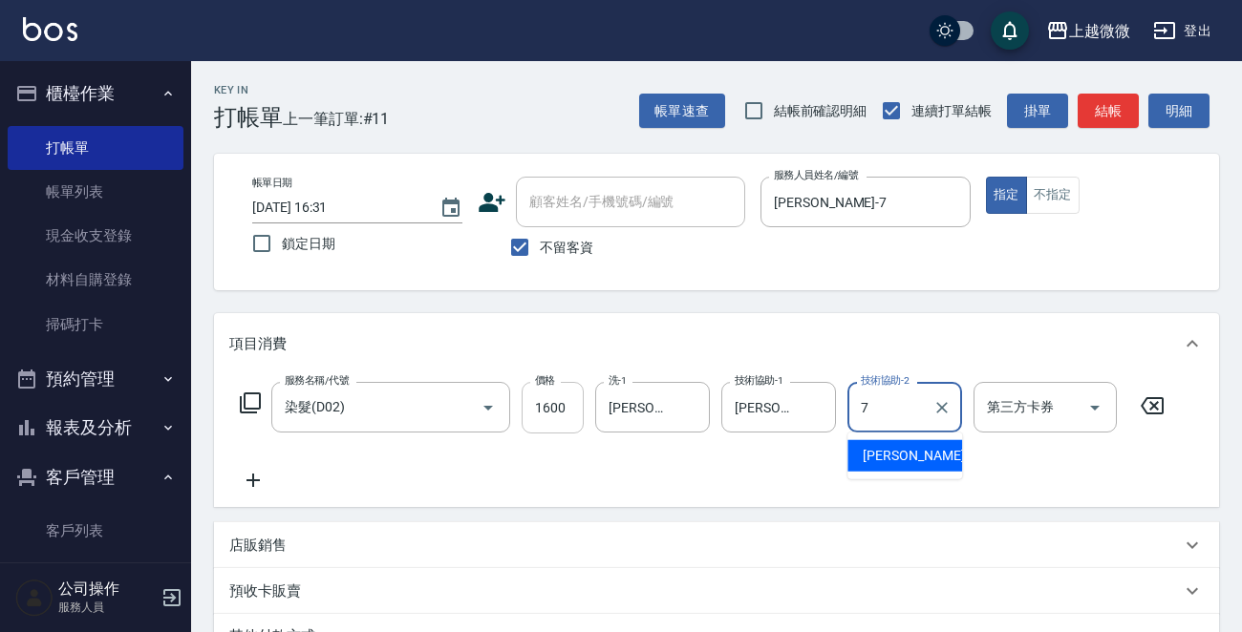
type input "[PERSON_NAME]-7"
click at [248, 478] on icon at bounding box center [253, 480] width 48 height 23
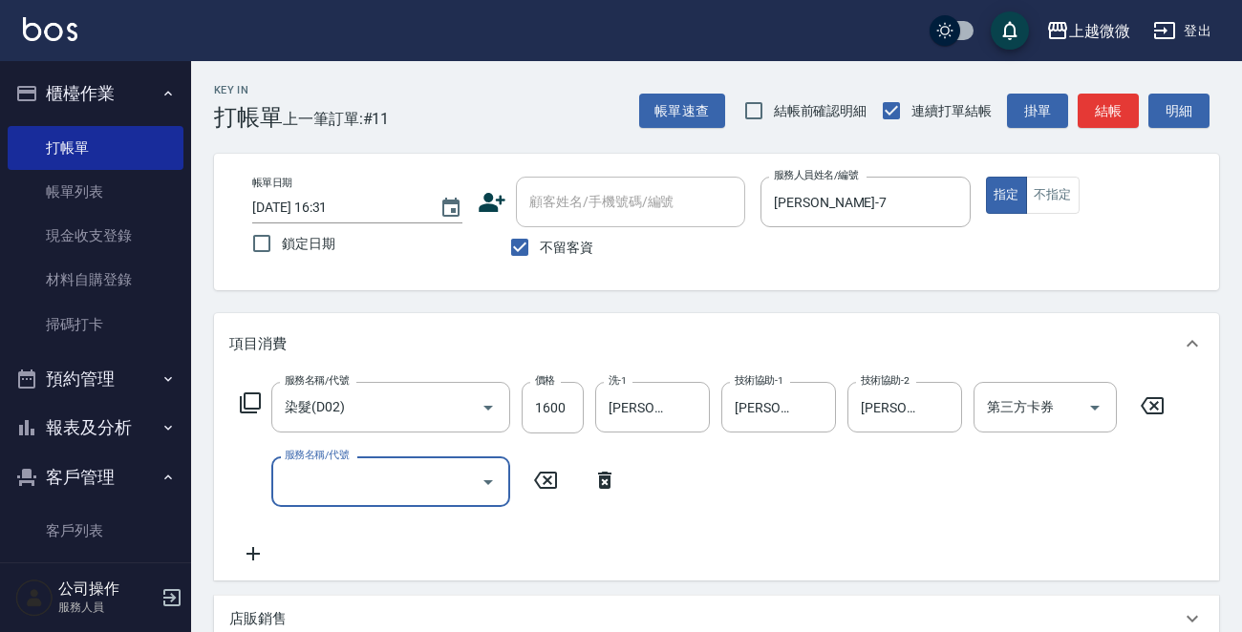
click at [495, 477] on icon "Open" at bounding box center [488, 482] width 23 height 23
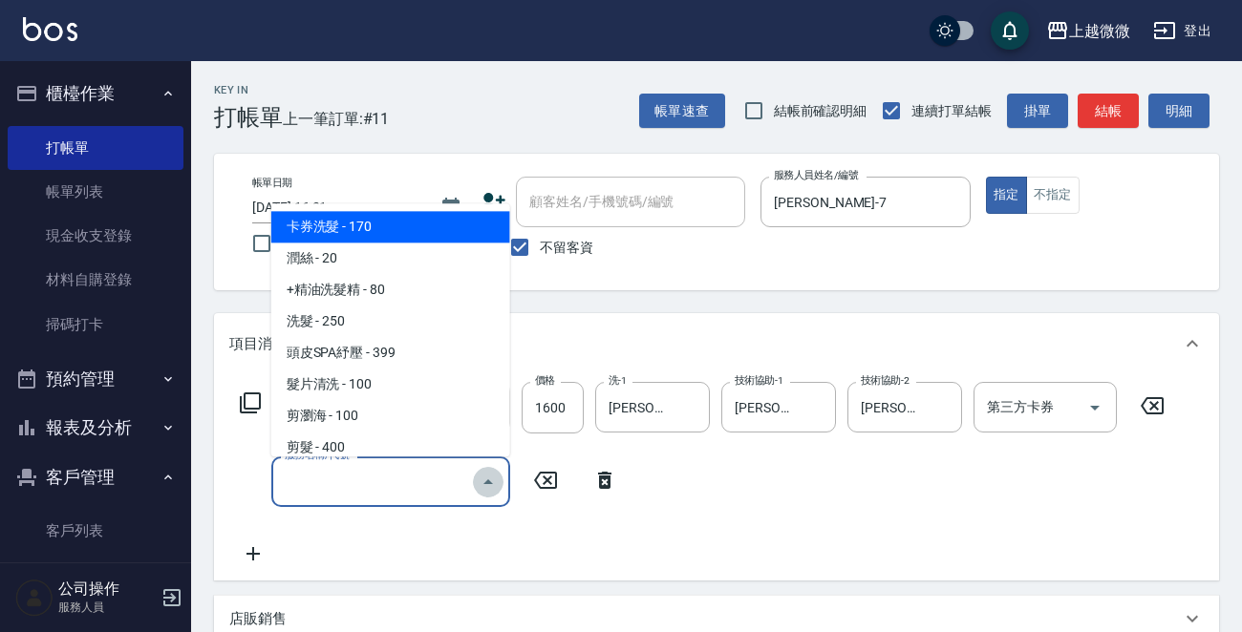
click at [495, 477] on icon "Close" at bounding box center [488, 482] width 23 height 23
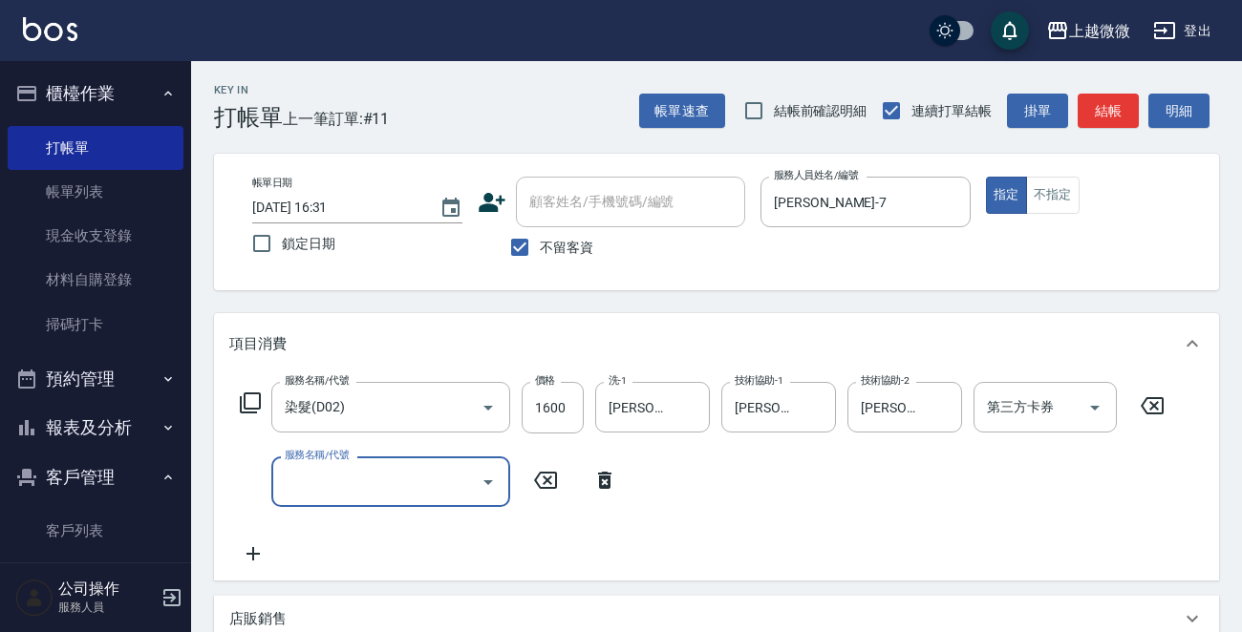
click at [495, 477] on icon "Open" at bounding box center [488, 482] width 23 height 23
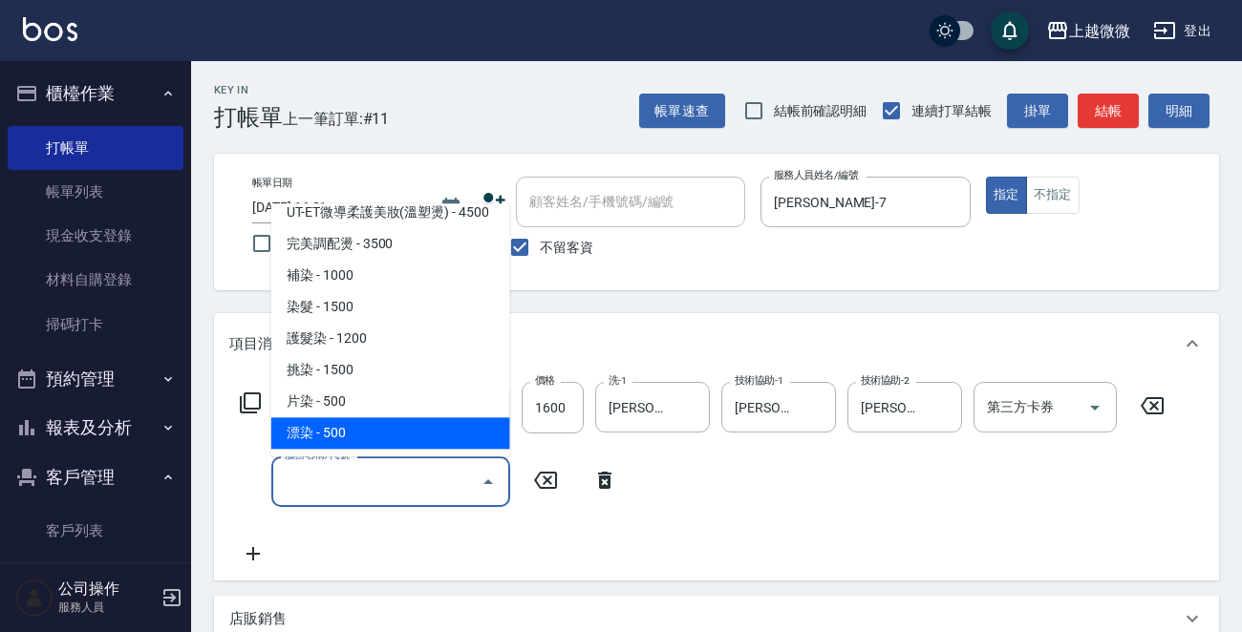
click at [364, 418] on span "漂染 - 500" at bounding box center [390, 434] width 239 height 32
type input "漂染(D06)"
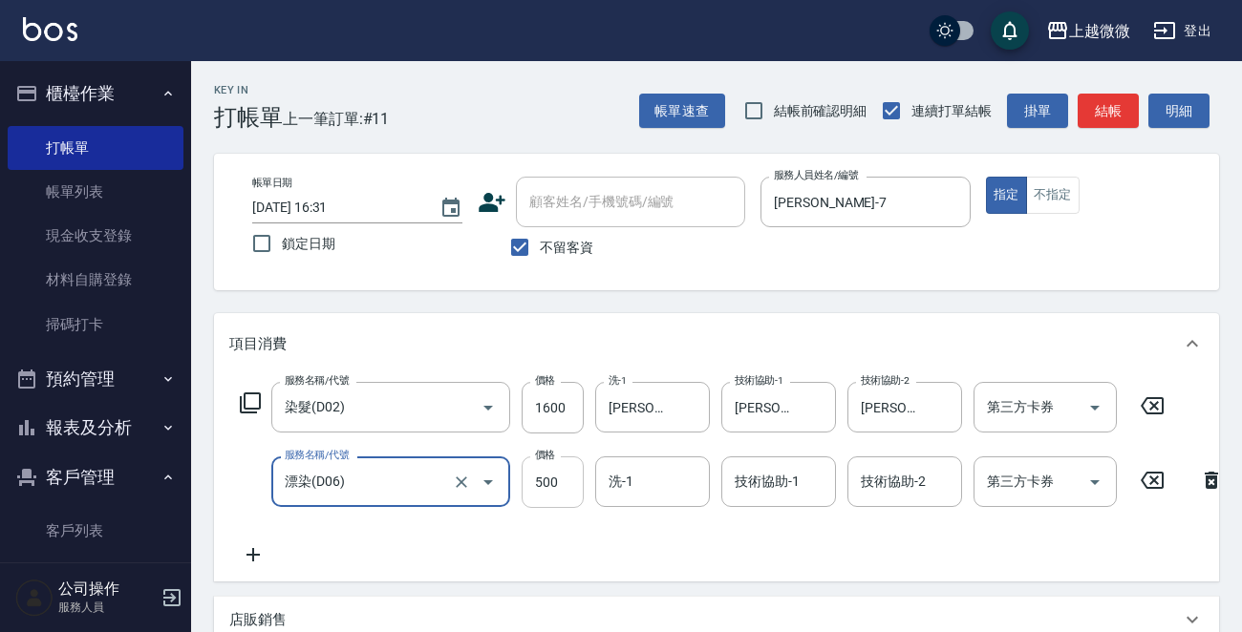
click at [535, 479] on input "500" at bounding box center [552, 482] width 62 height 52
type input "1600"
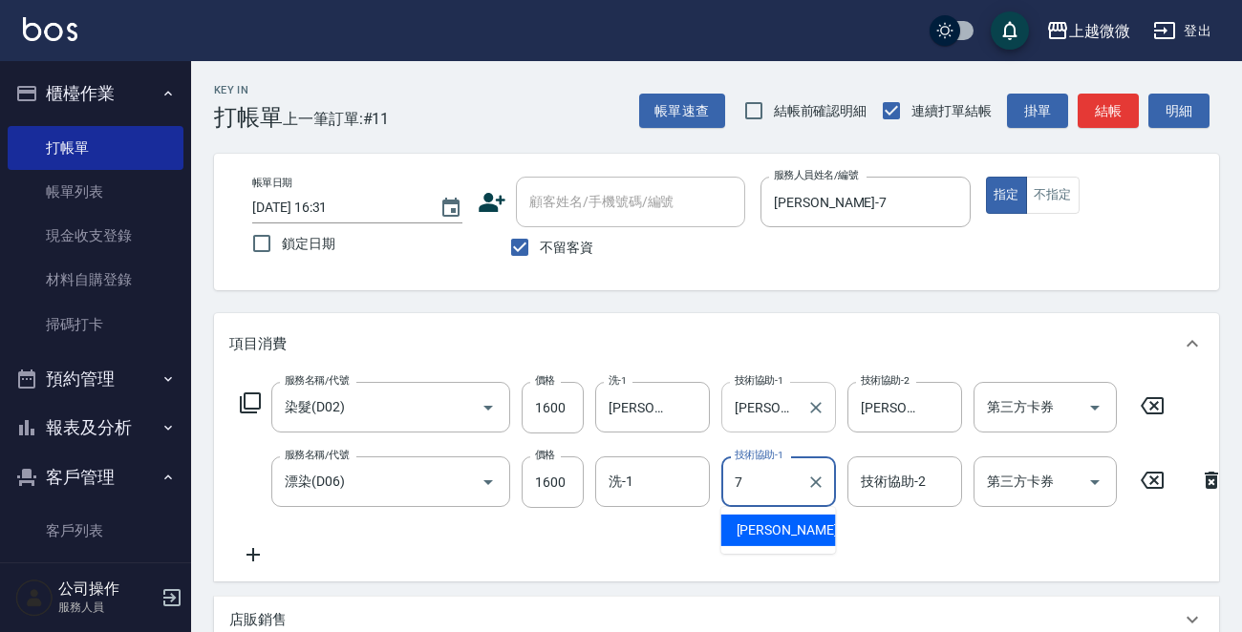
type input "[PERSON_NAME]-7"
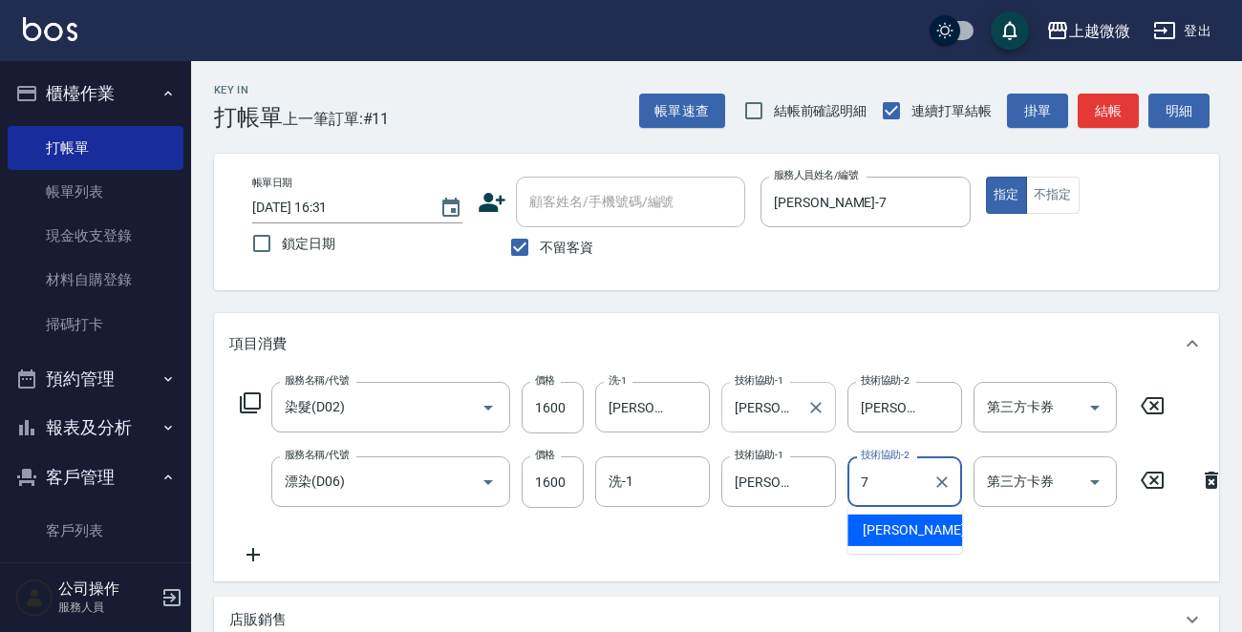
type input "[PERSON_NAME]-7"
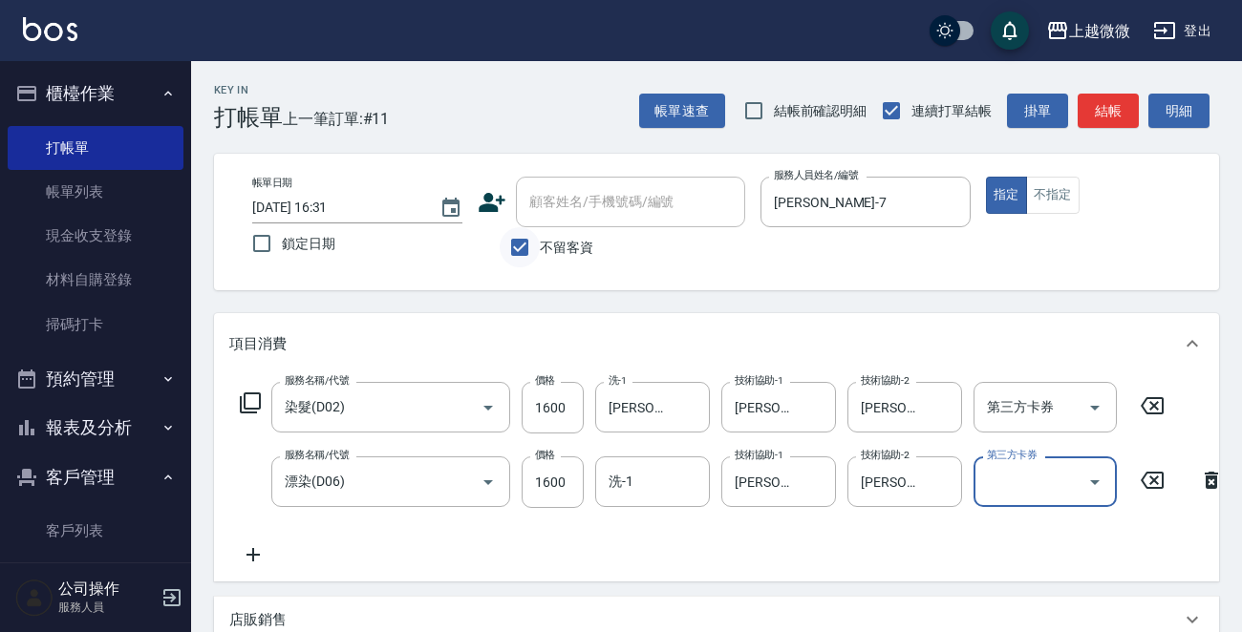
click at [518, 247] on input "不留客資" at bounding box center [519, 247] width 40 height 40
checkbox input "false"
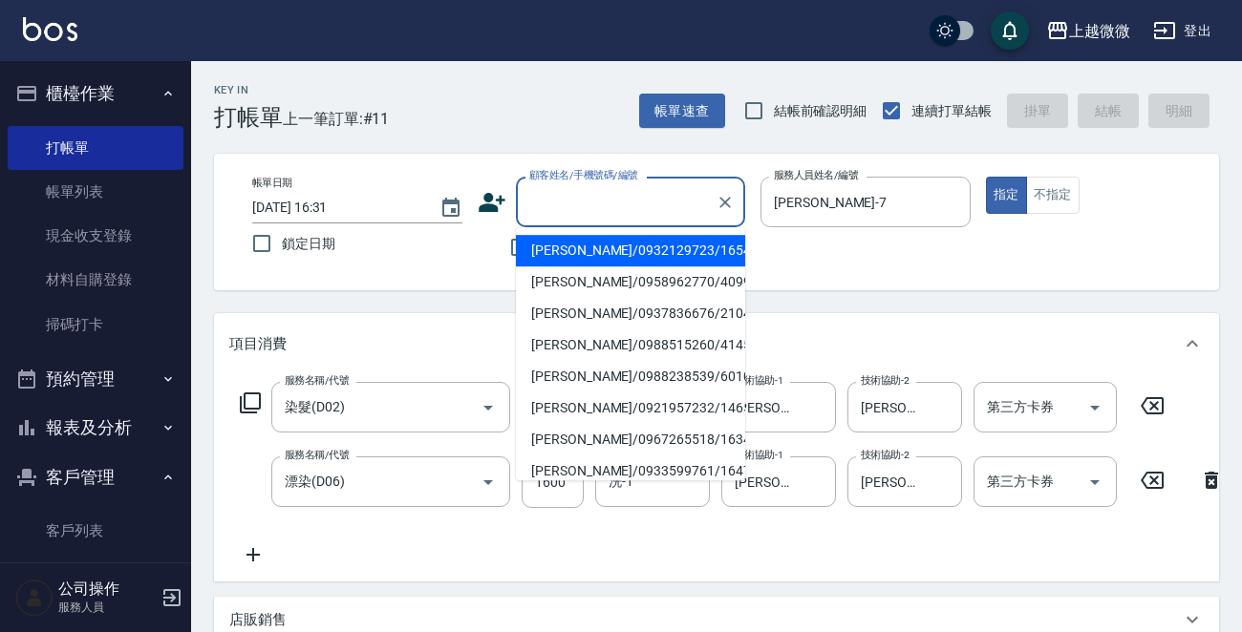
click at [564, 202] on input "顧客姓名/手機號碼/編號" at bounding box center [615, 201] width 183 height 33
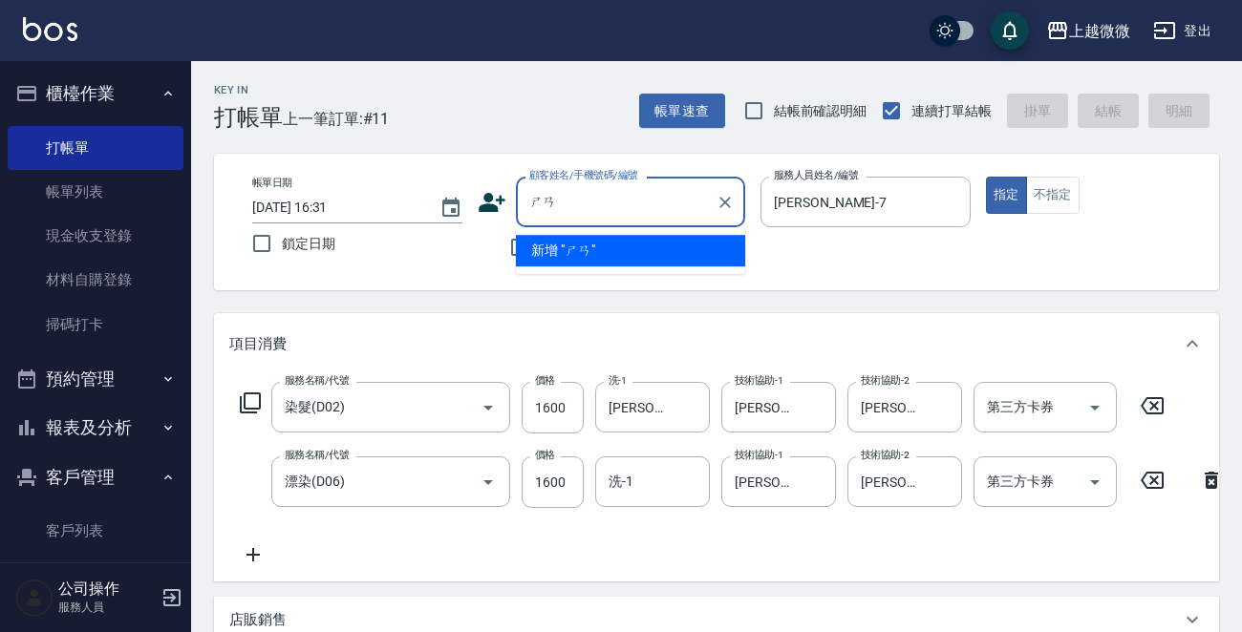
type input "善"
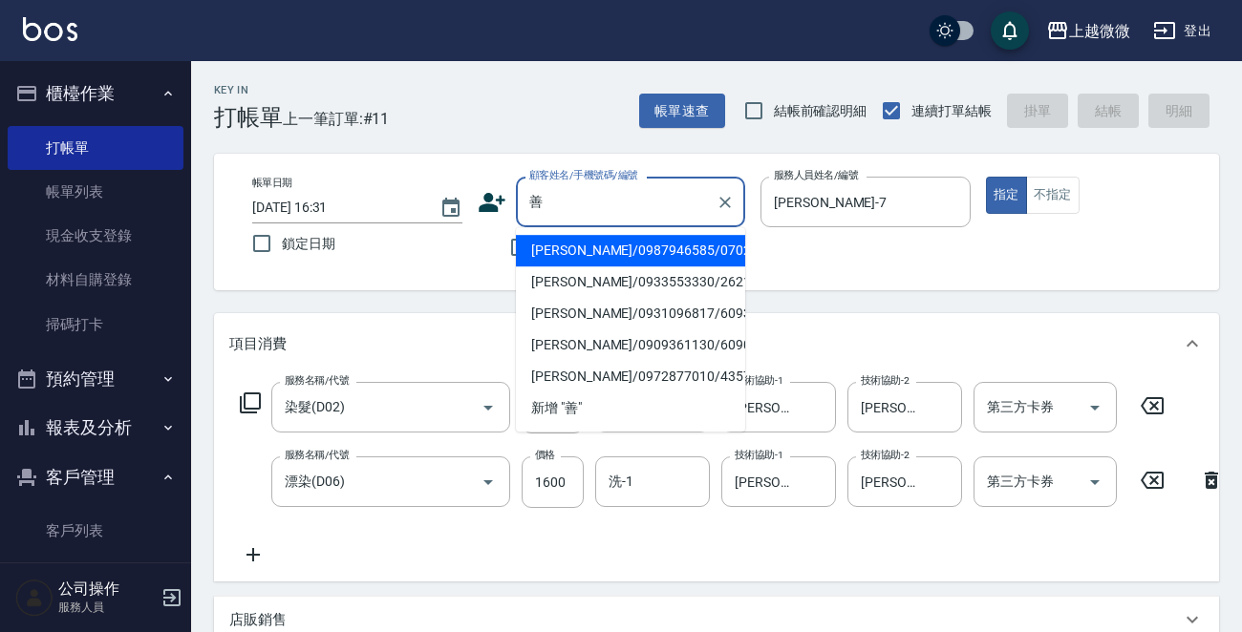
click at [577, 201] on input "善" at bounding box center [615, 201] width 183 height 33
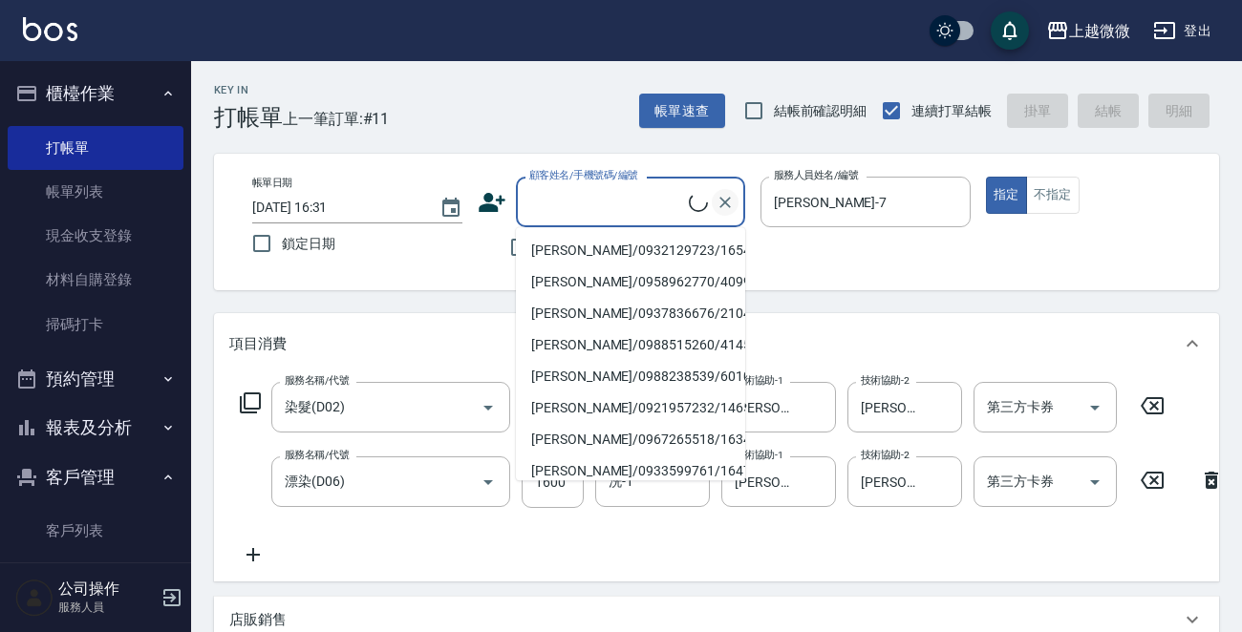
click at [731, 203] on icon "Clear" at bounding box center [724, 202] width 19 height 19
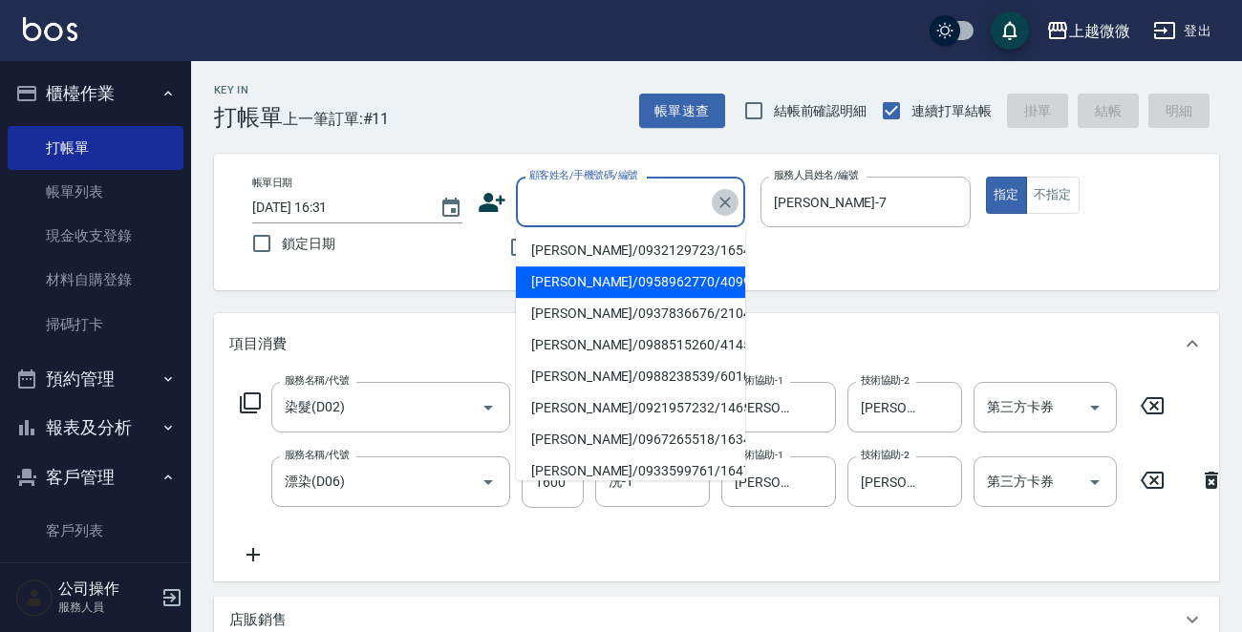
click at [726, 206] on icon "Clear" at bounding box center [724, 202] width 19 height 19
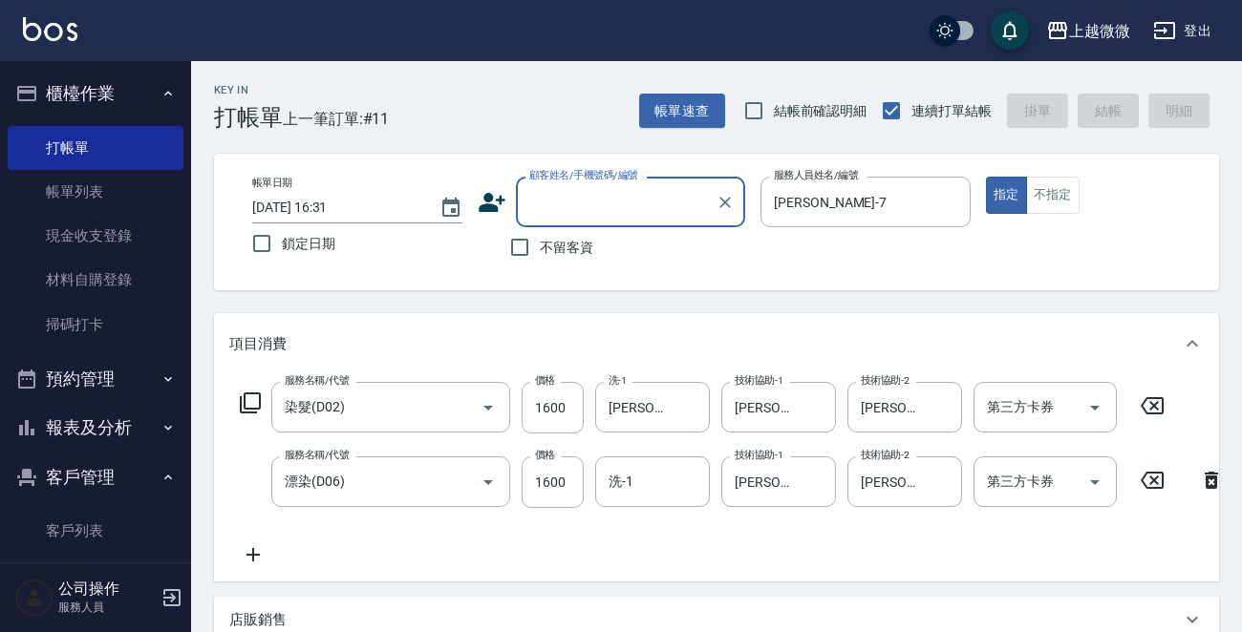
click at [662, 202] on input "顧客姓名/手機號碼/編號" at bounding box center [615, 201] width 183 height 33
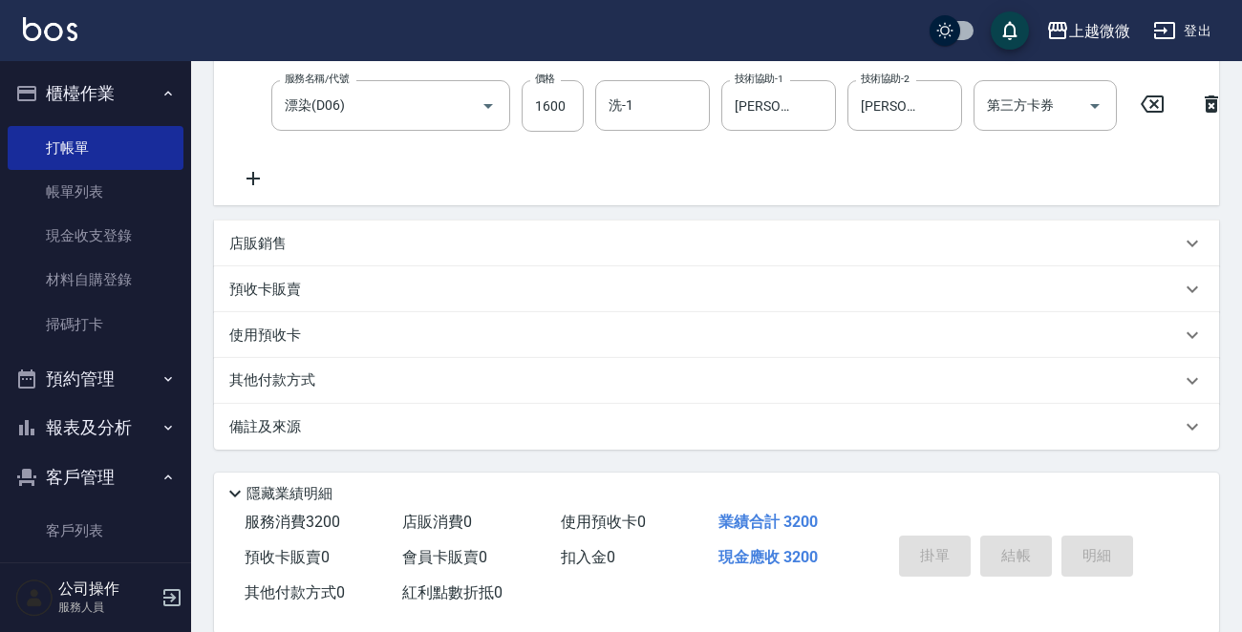
scroll to position [0, 0]
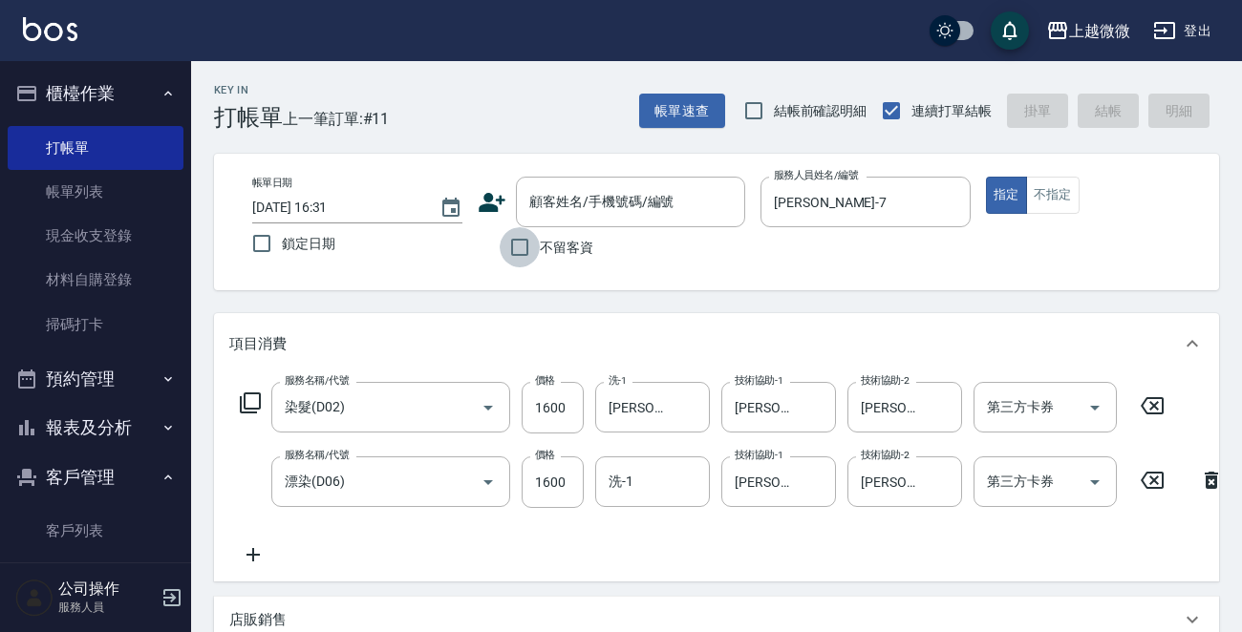
click at [529, 244] on input "不留客資" at bounding box center [519, 247] width 40 height 40
checkbox input "true"
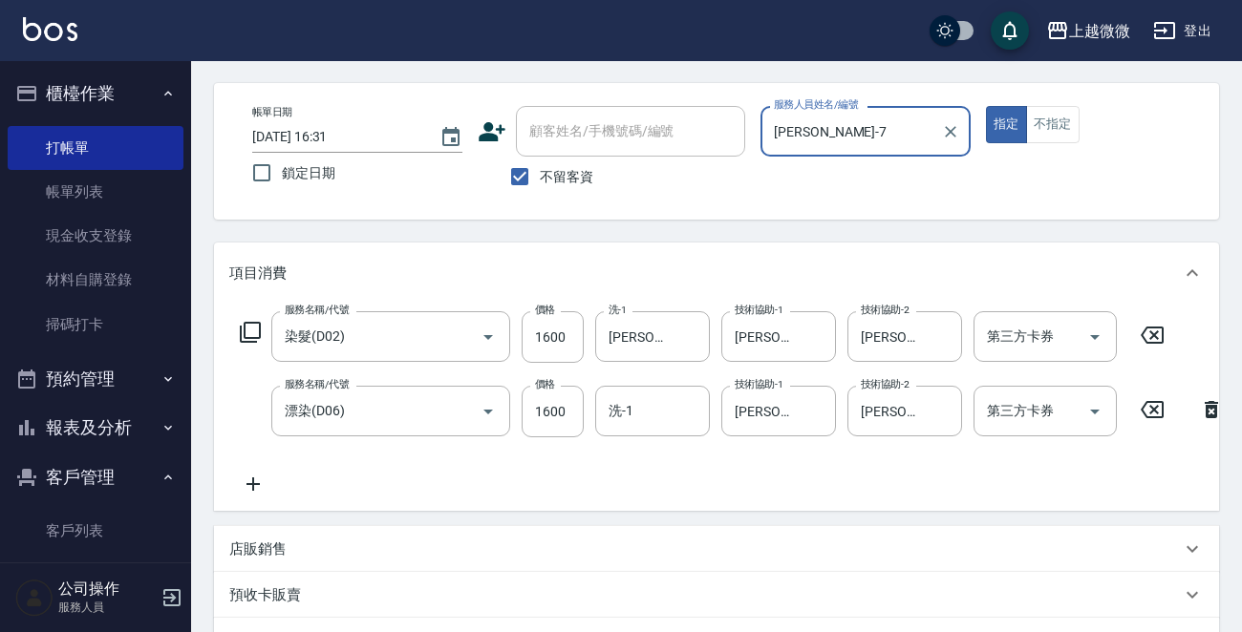
scroll to position [374, 0]
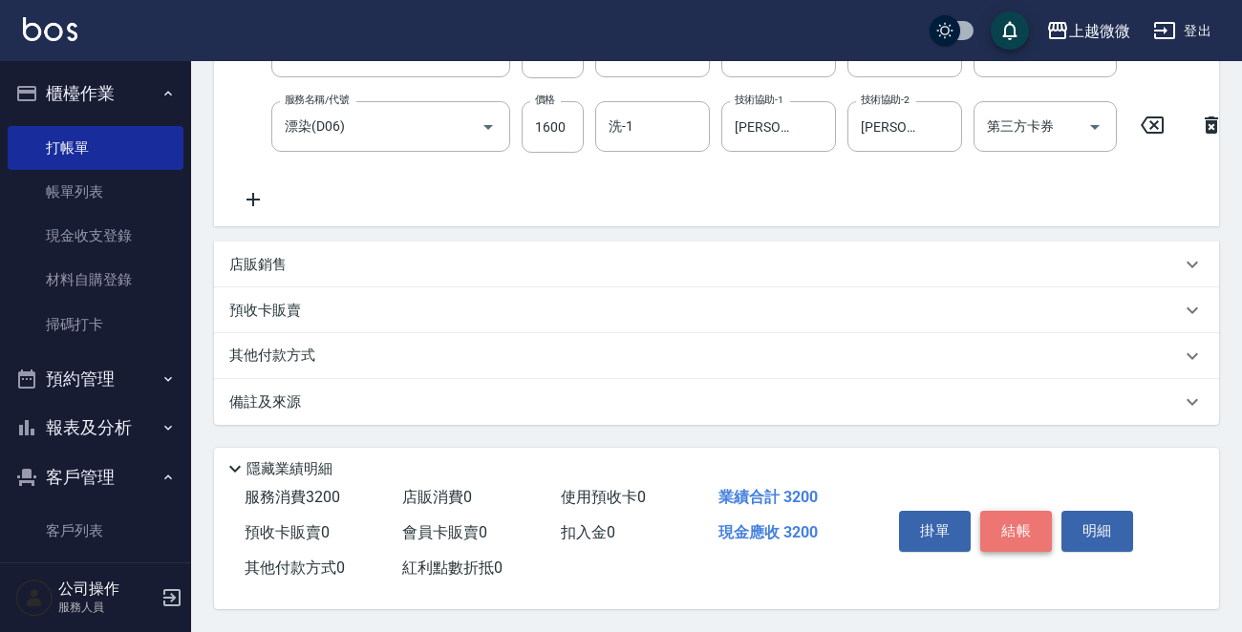
click at [1016, 524] on button "結帳" at bounding box center [1016, 531] width 72 height 40
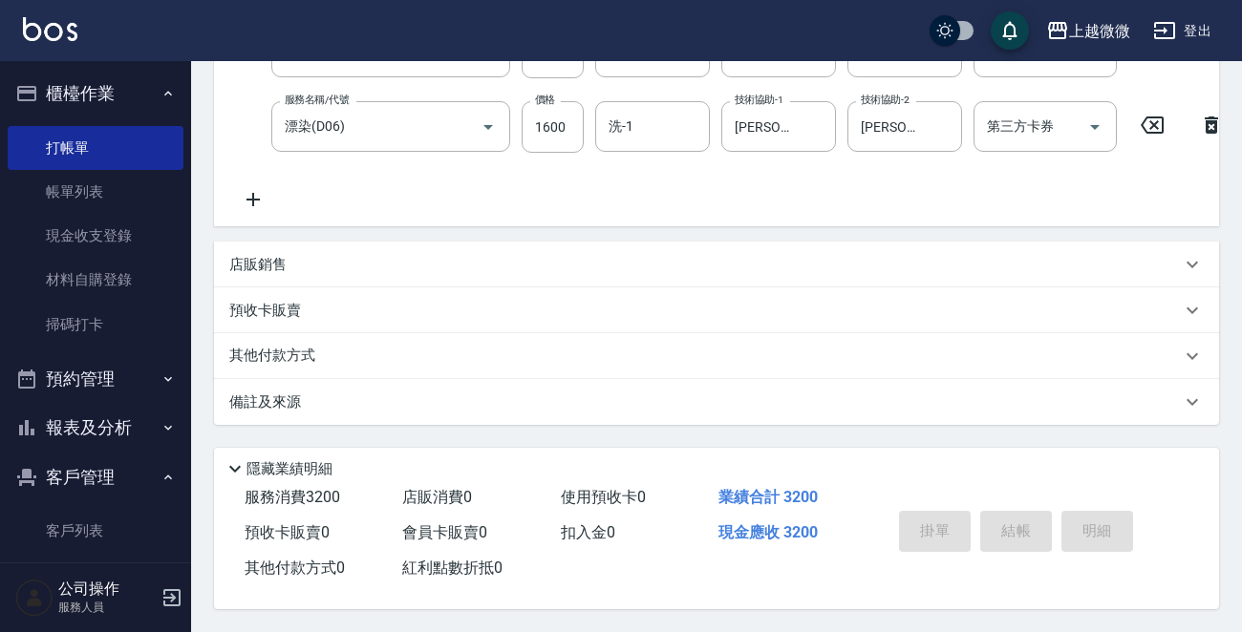
type input "[DATE] 16:34"
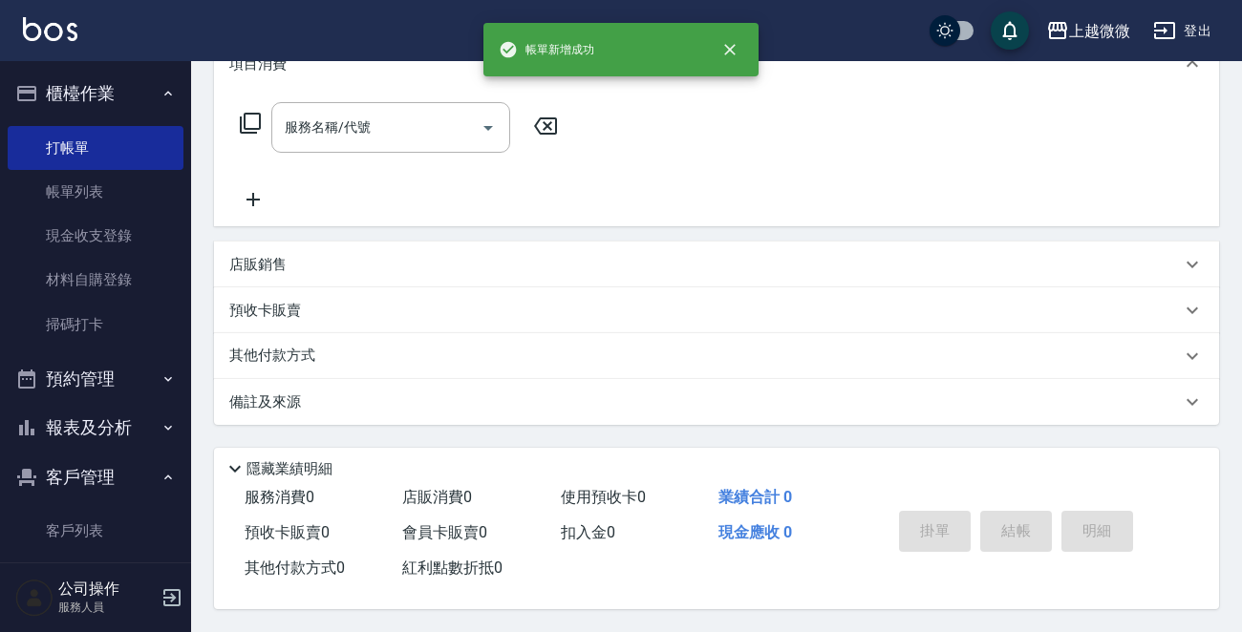
scroll to position [0, 0]
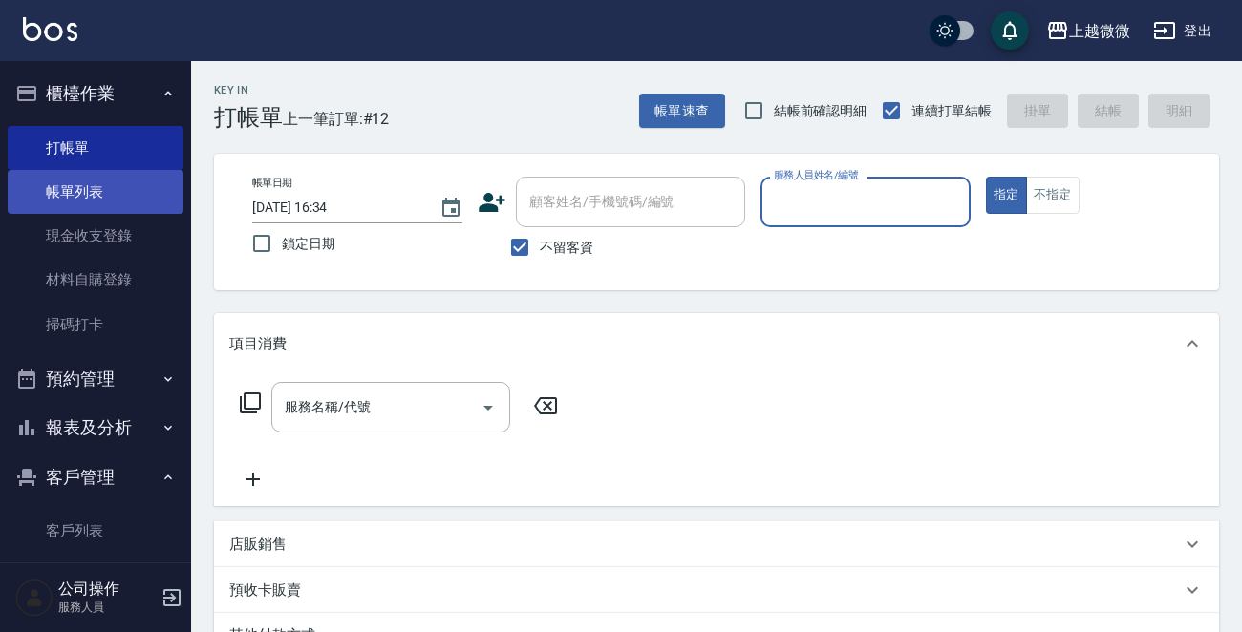
click at [74, 188] on link "帳單列表" at bounding box center [96, 192] width 176 height 44
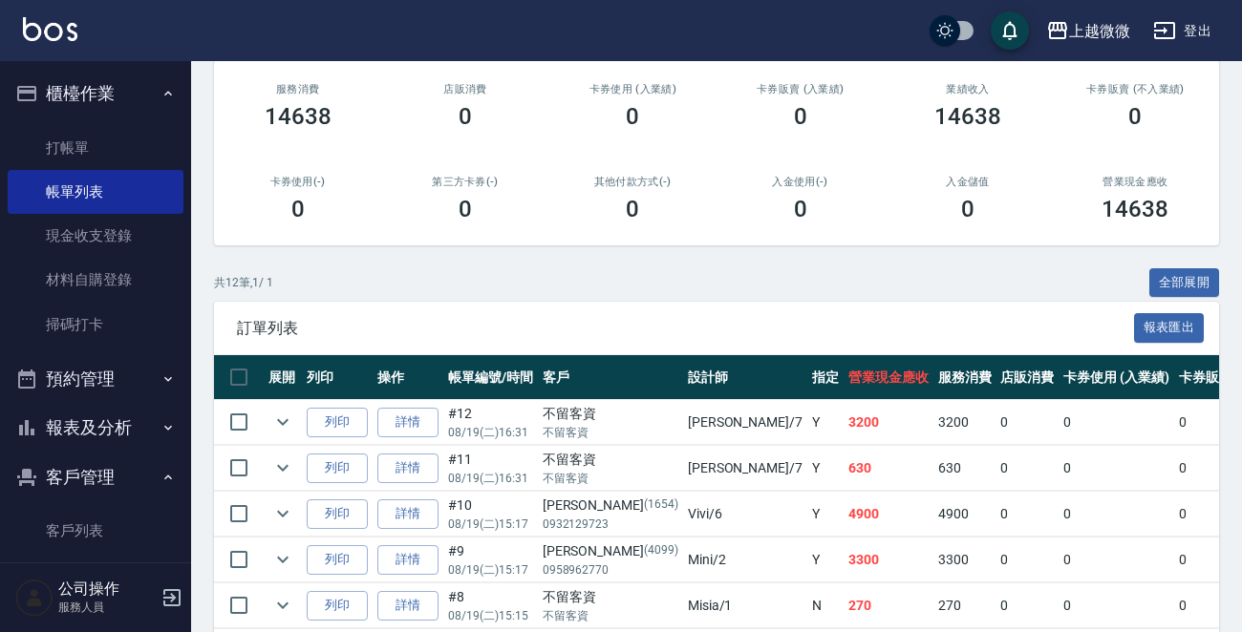
scroll to position [478, 0]
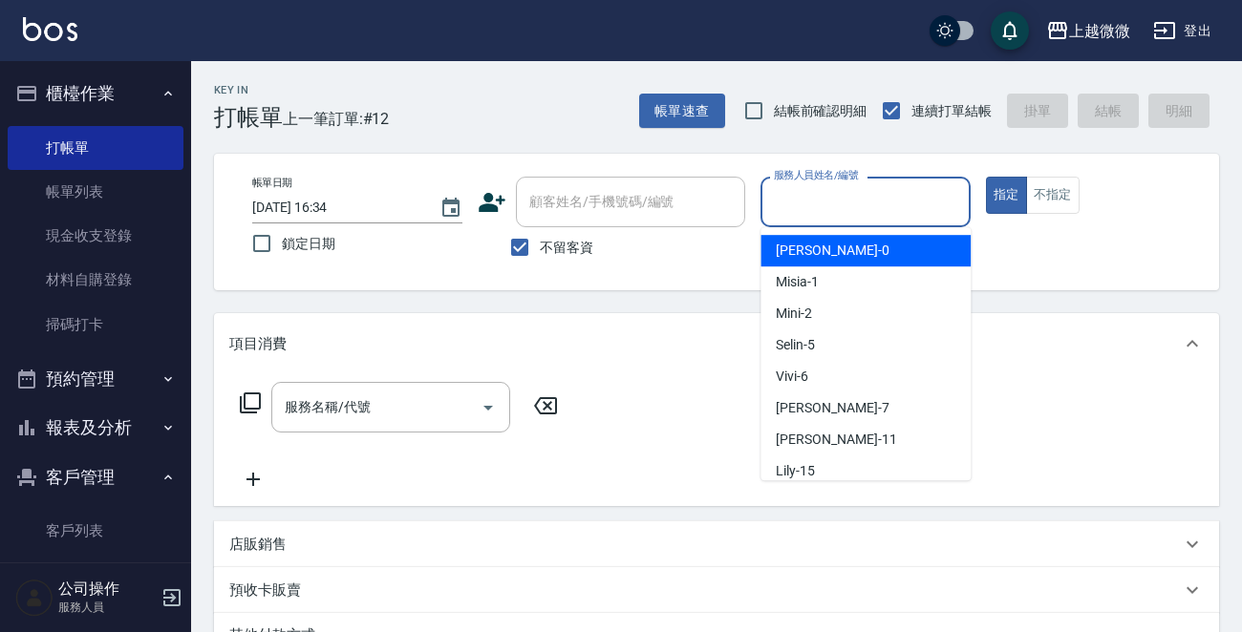
type button "true"
type input "[PERSON_NAME]-0"
